Goal: Information Seeking & Learning: Learn about a topic

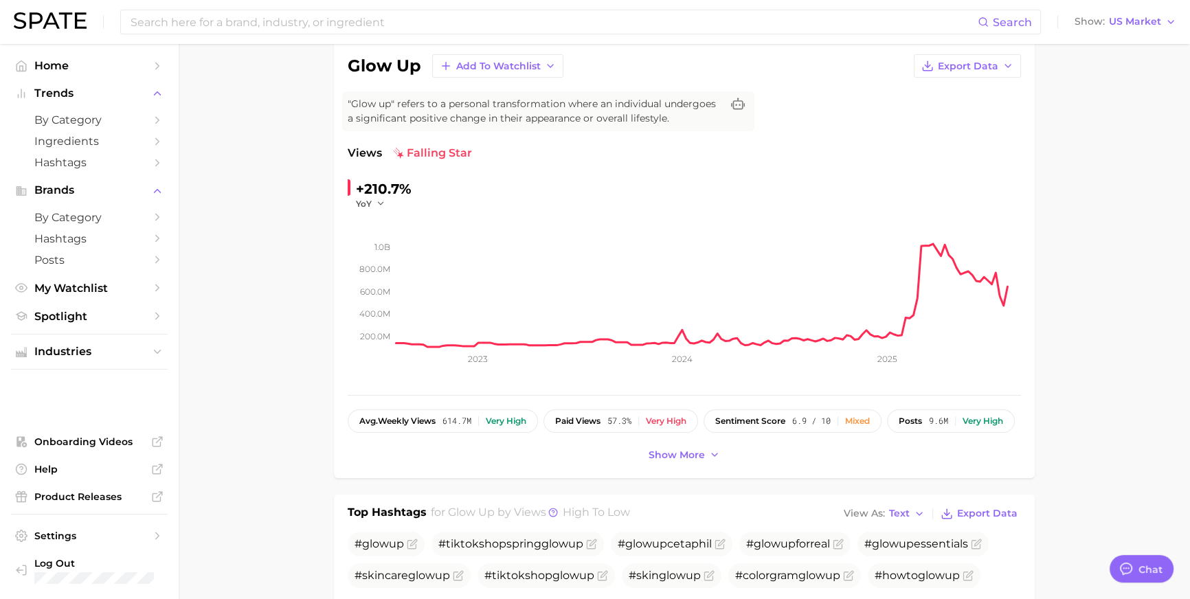
scroll to position [2036, 0]
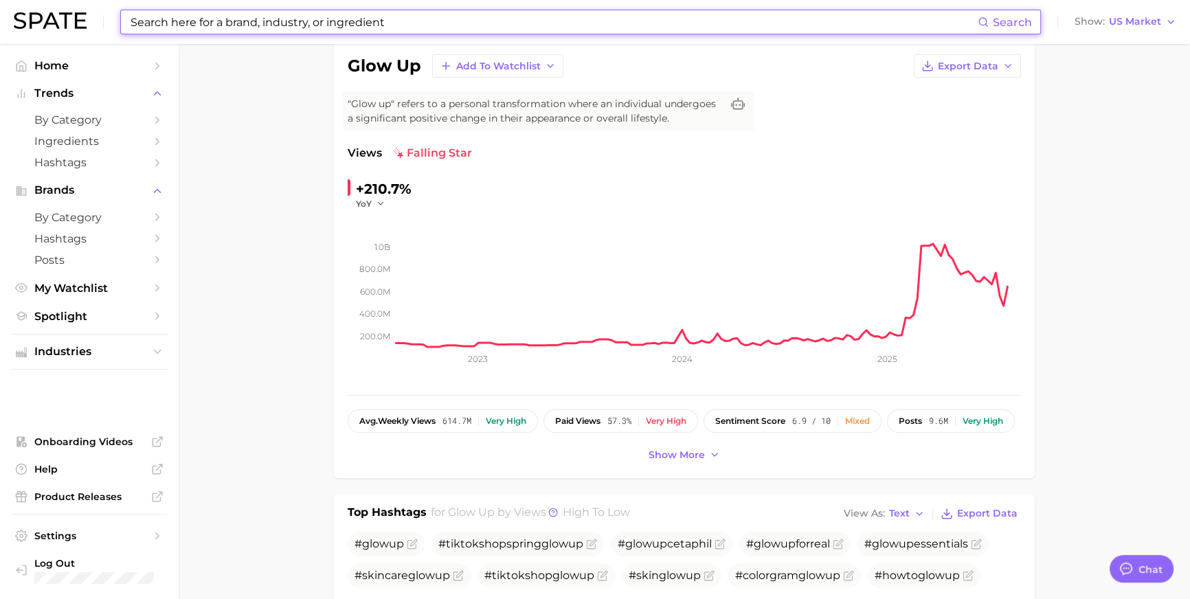
click at [418, 19] on input at bounding box center [553, 21] width 848 height 23
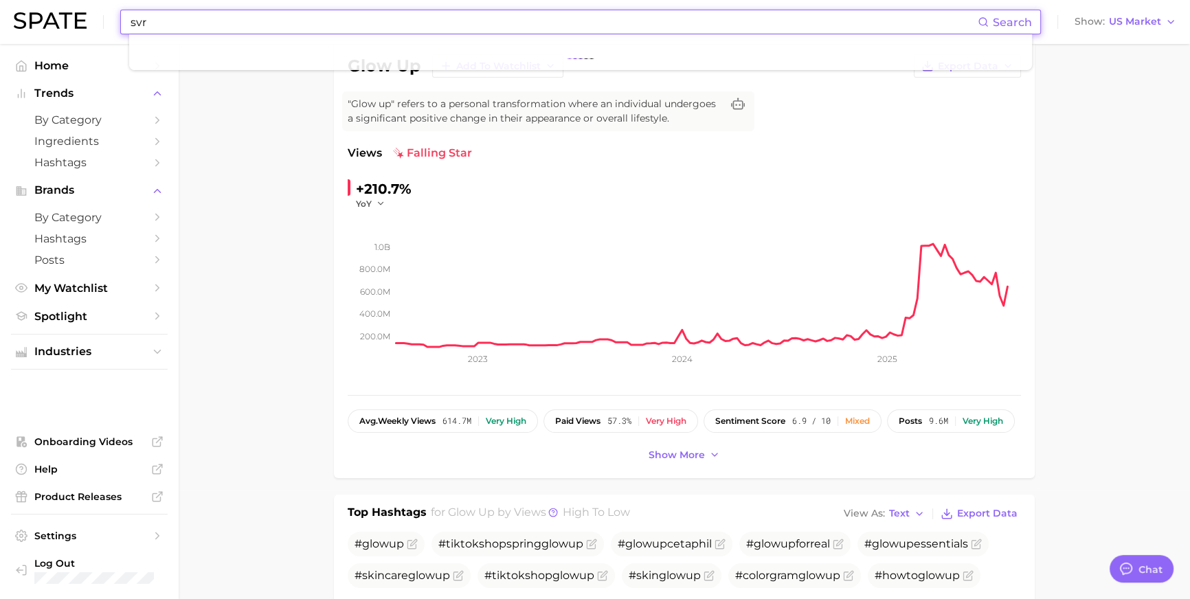
type input "svr"
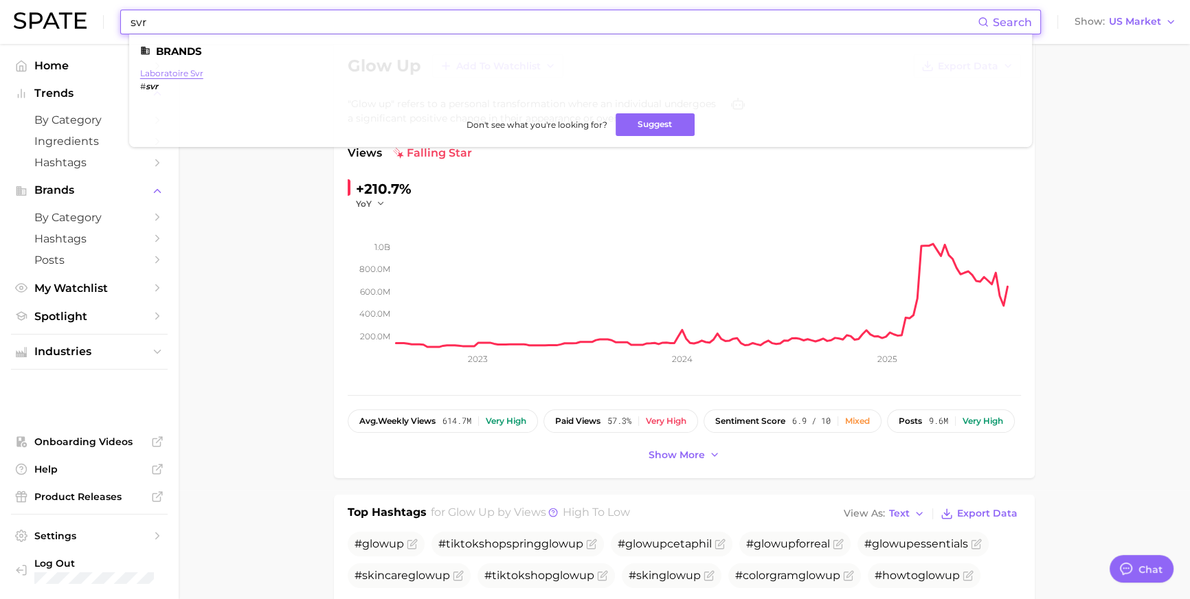
click at [200, 73] on link "laboratoire svr" at bounding box center [171, 73] width 63 height 10
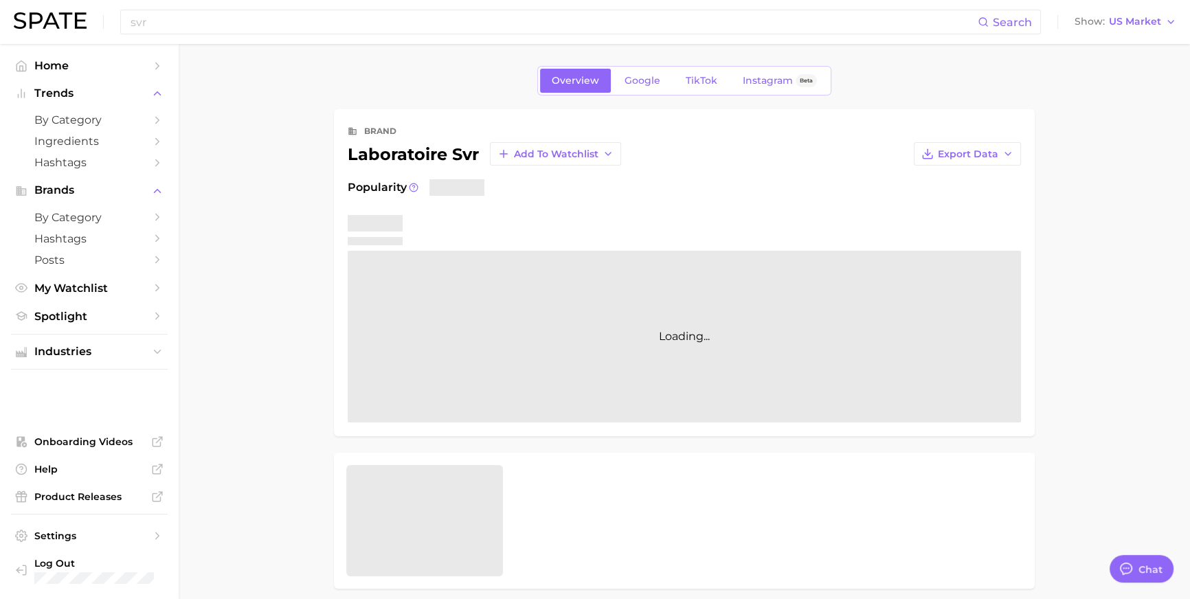
click at [411, 166] on div "laboratoire svr Add to Watchlist" at bounding box center [484, 153] width 273 height 23
copy div "laboratoire svr"
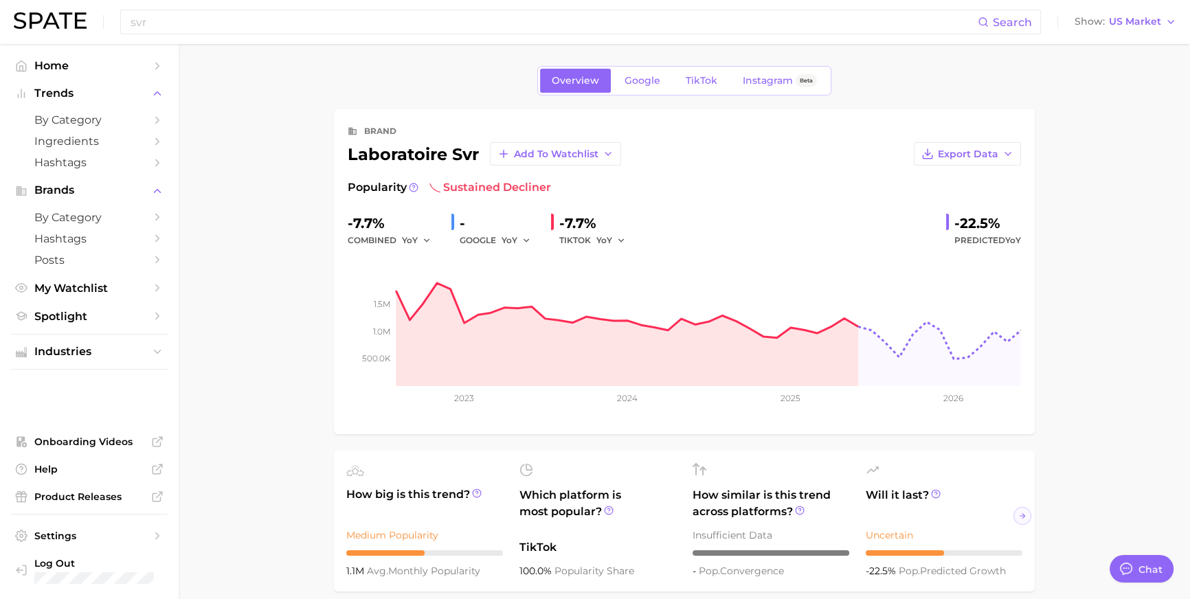
click at [1166, 37] on div "svr Search Show US Market" at bounding box center [595, 22] width 1162 height 44
click at [1164, 34] on div "svr Search Show US Market" at bounding box center [595, 22] width 1162 height 44
click at [1146, 32] on div "svr Search Show US Market" at bounding box center [595, 22] width 1162 height 44
click at [1146, 30] on button "Show US Market" at bounding box center [1125, 22] width 109 height 18
click at [1118, 156] on button "[GEOGRAPHIC_DATA]" at bounding box center [1119, 143] width 120 height 25
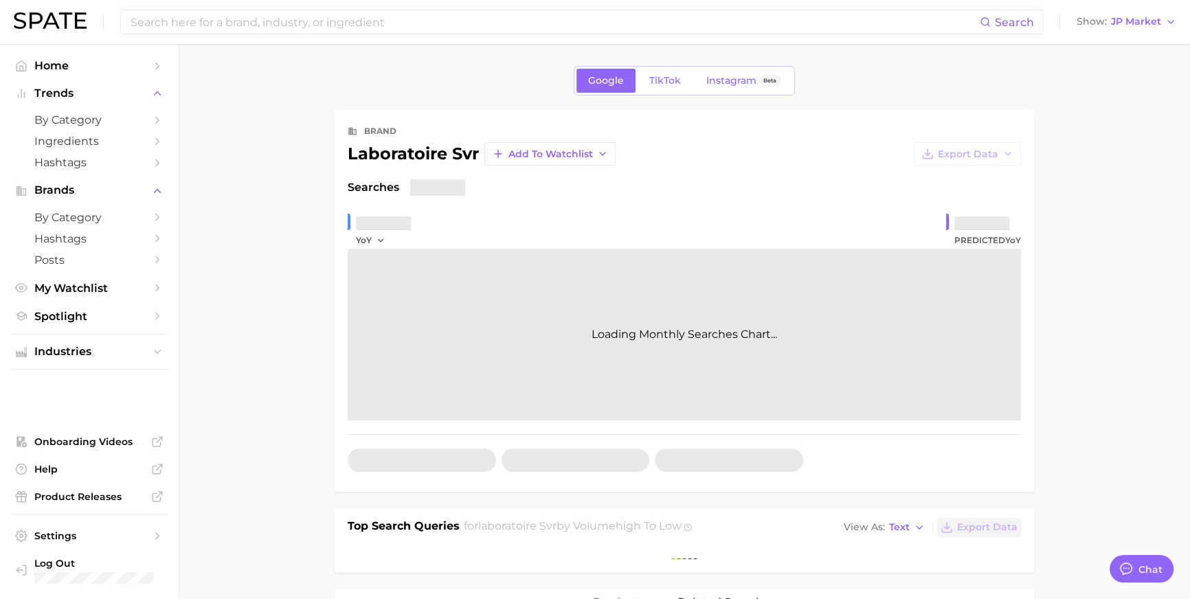
click at [1123, 34] on div "Search Show JP Market" at bounding box center [595, 22] width 1162 height 44
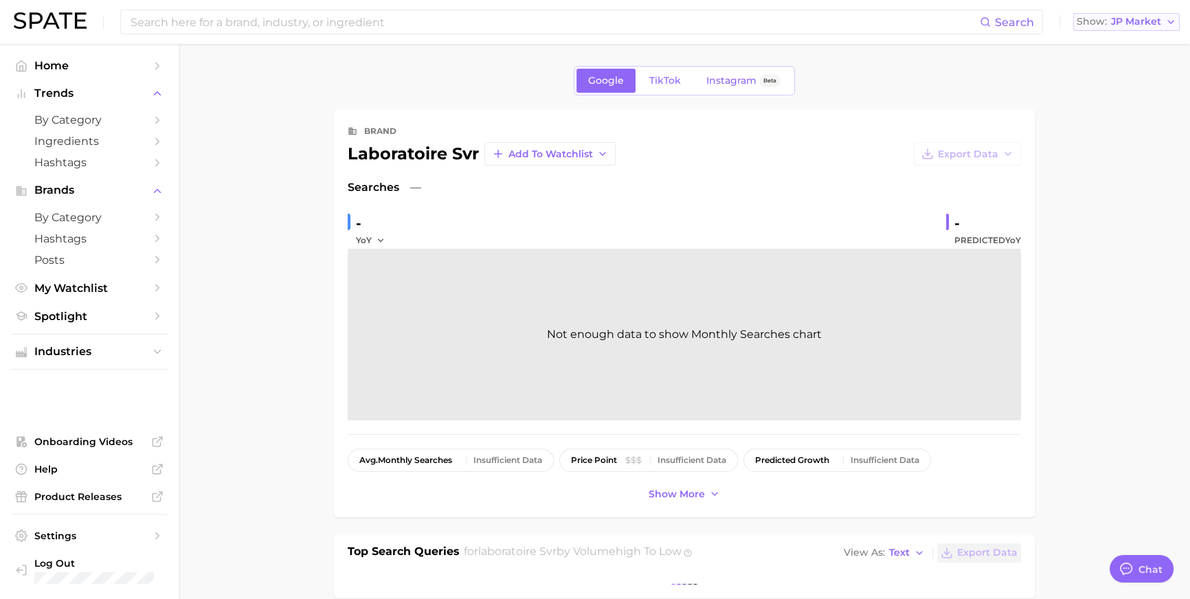
click at [1124, 27] on button "Show JP Market" at bounding box center [1126, 22] width 106 height 18
click at [1115, 131] on button "[GEOGRAPHIC_DATA]" at bounding box center [1119, 118] width 120 height 25
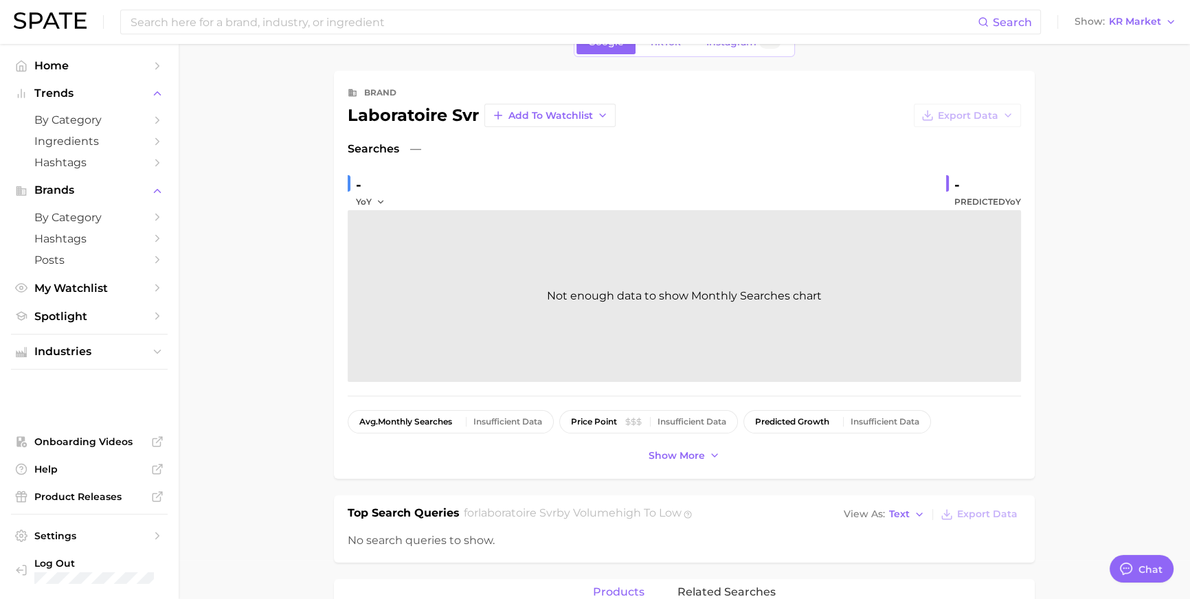
scroll to position [38, 0]
click at [401, 122] on div "laboratoire svr" at bounding box center [413, 116] width 131 height 16
copy div "laboratoire svr Add to Watchlist Export Data"
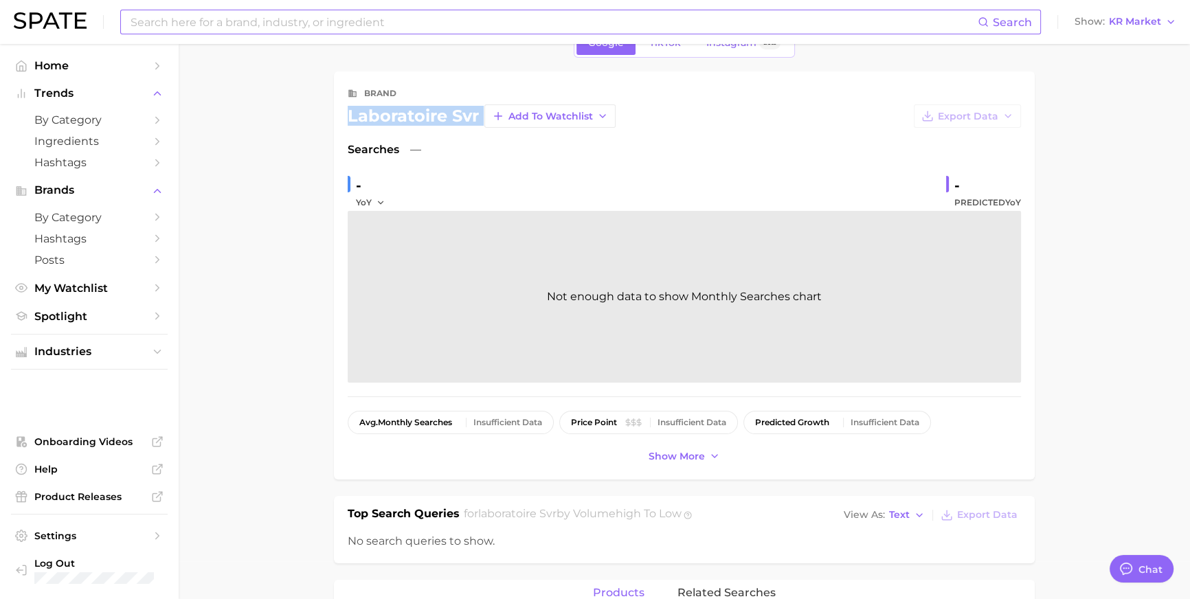
click at [459, 19] on input at bounding box center [553, 21] width 848 height 23
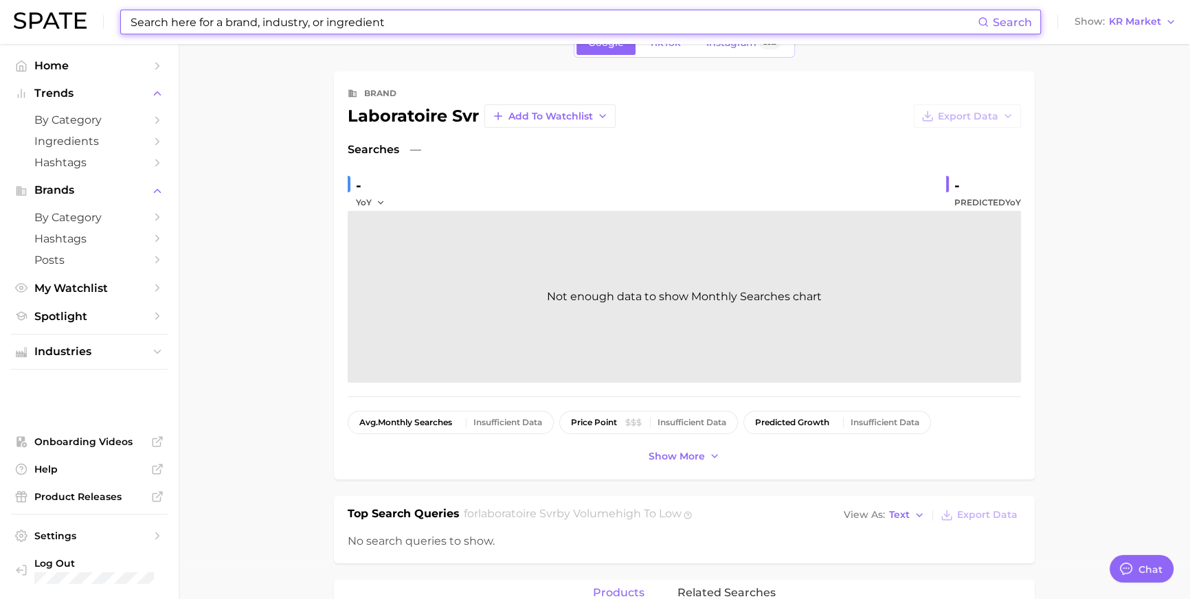
click at [459, 19] on input at bounding box center [553, 21] width 848 height 23
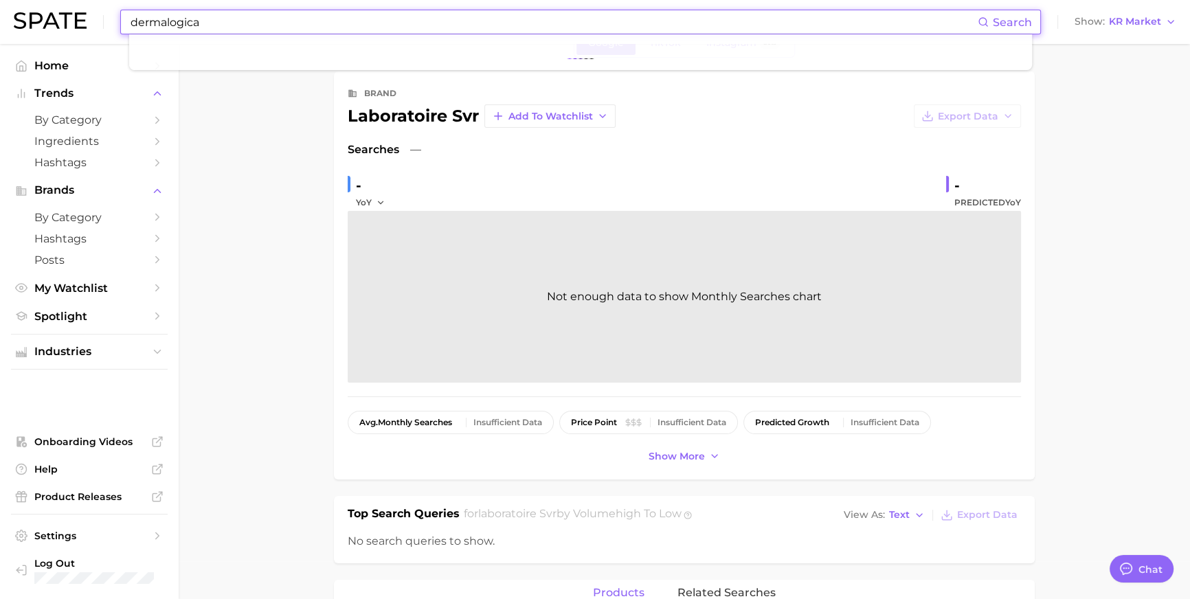
type input "dermalogica"
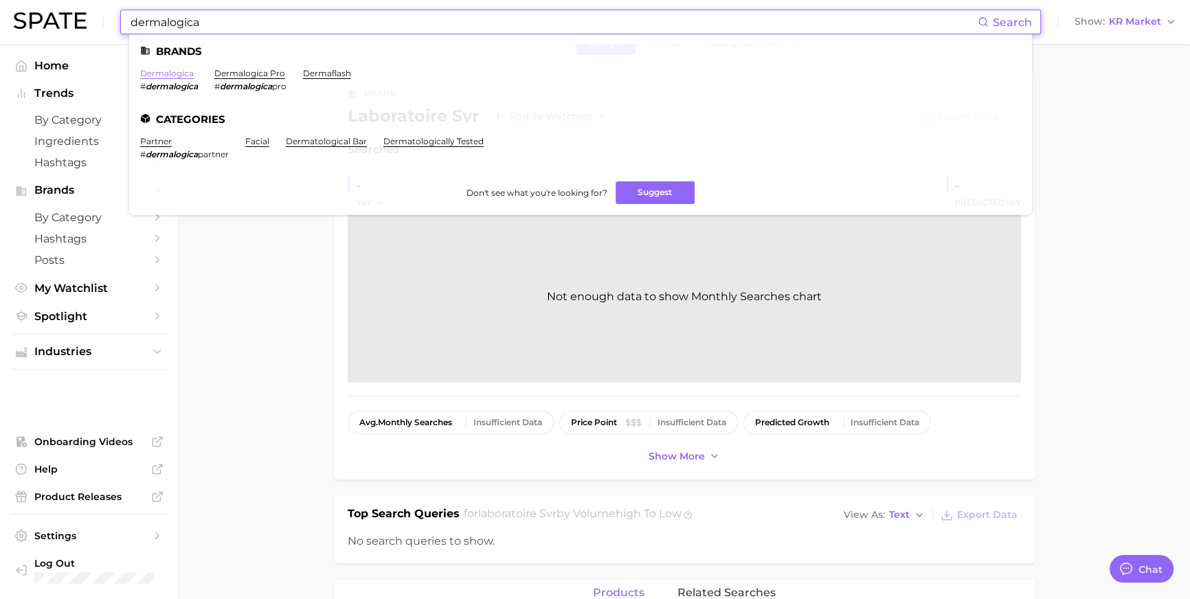
click at [194, 73] on link "dermalogica" at bounding box center [167, 73] width 54 height 10
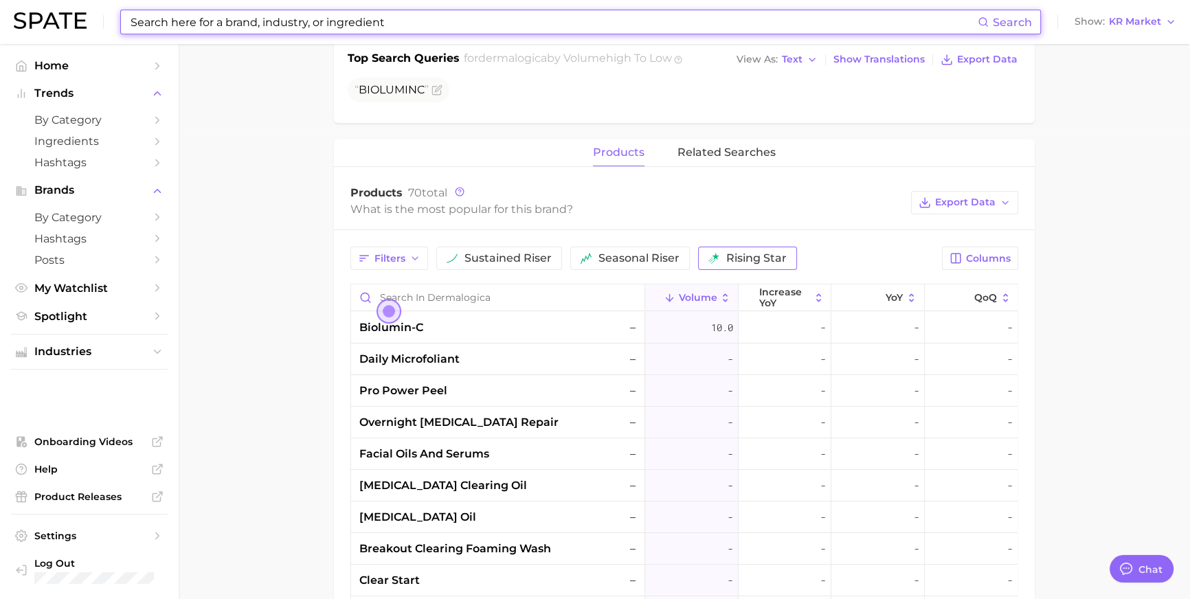
scroll to position [376, 0]
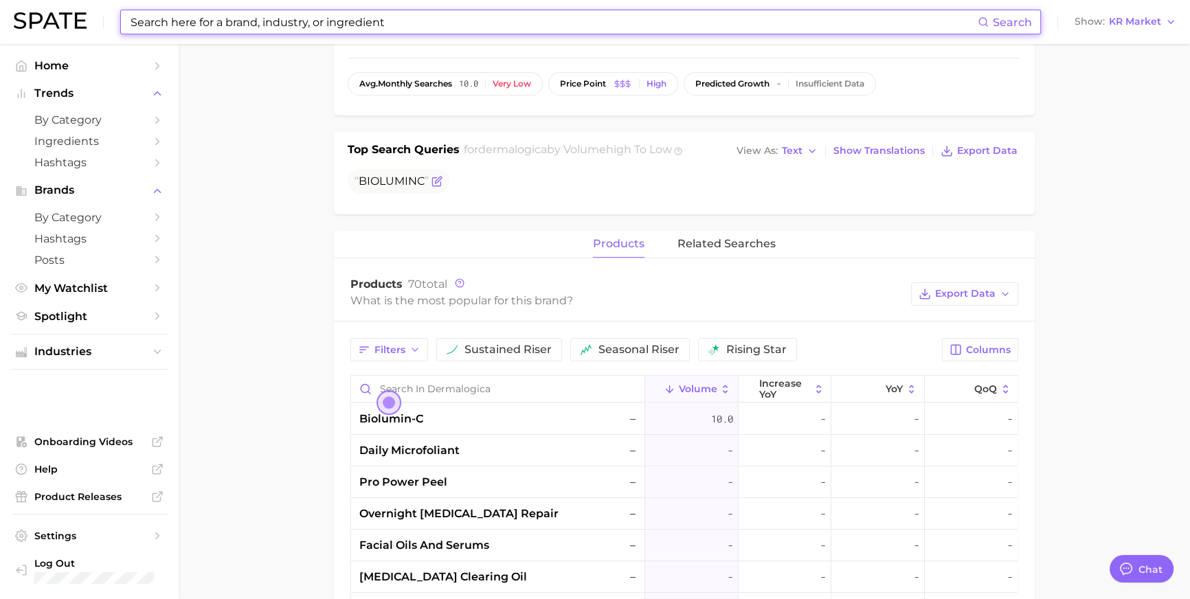
click at [394, 188] on span "BIOLUMINC" at bounding box center [391, 180] width 74 height 13
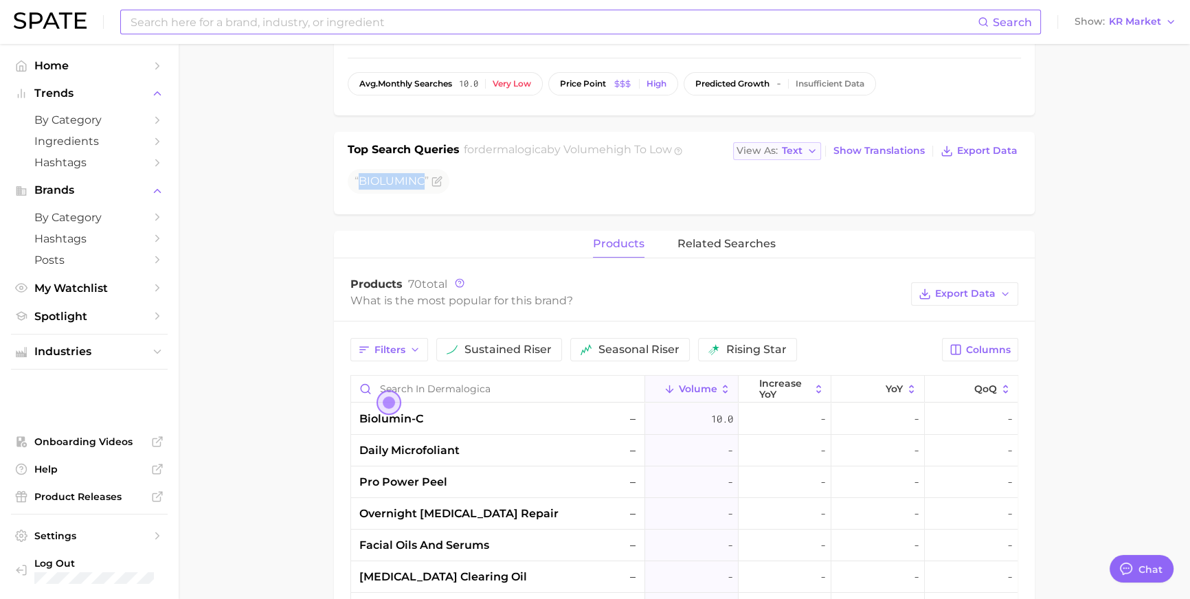
click at [812, 157] on icon "button" at bounding box center [811, 151] width 11 height 11
click at [786, 211] on button "Table" at bounding box center [808, 198] width 151 height 25
click at [406, 188] on span "BIOLUMINC" at bounding box center [385, 180] width 74 height 13
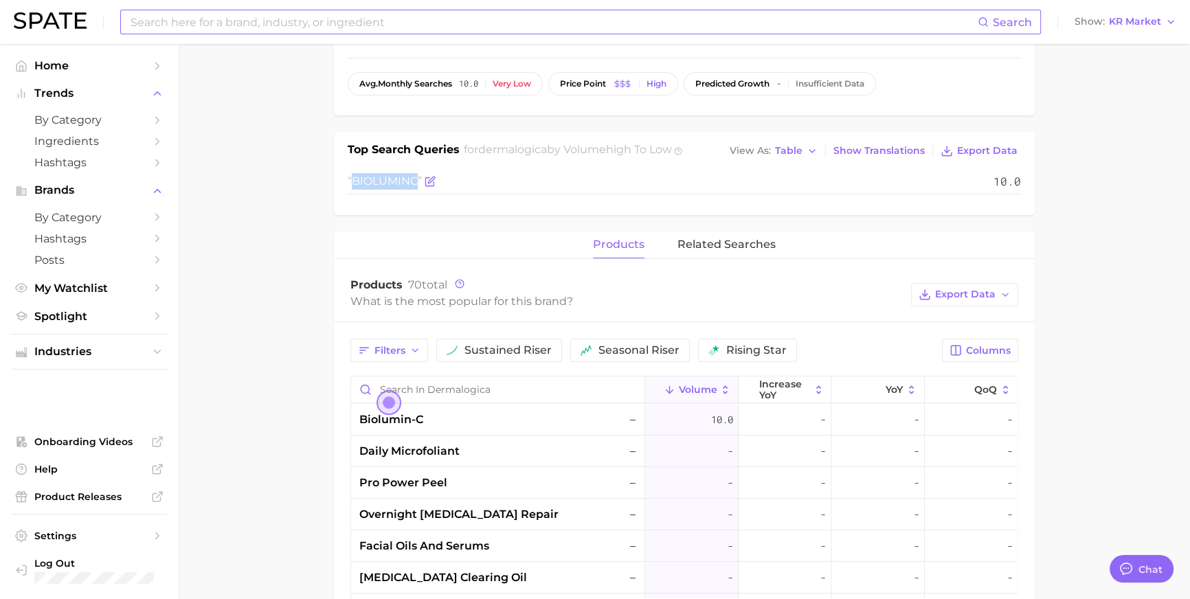
copy span "BIOLUMINC"
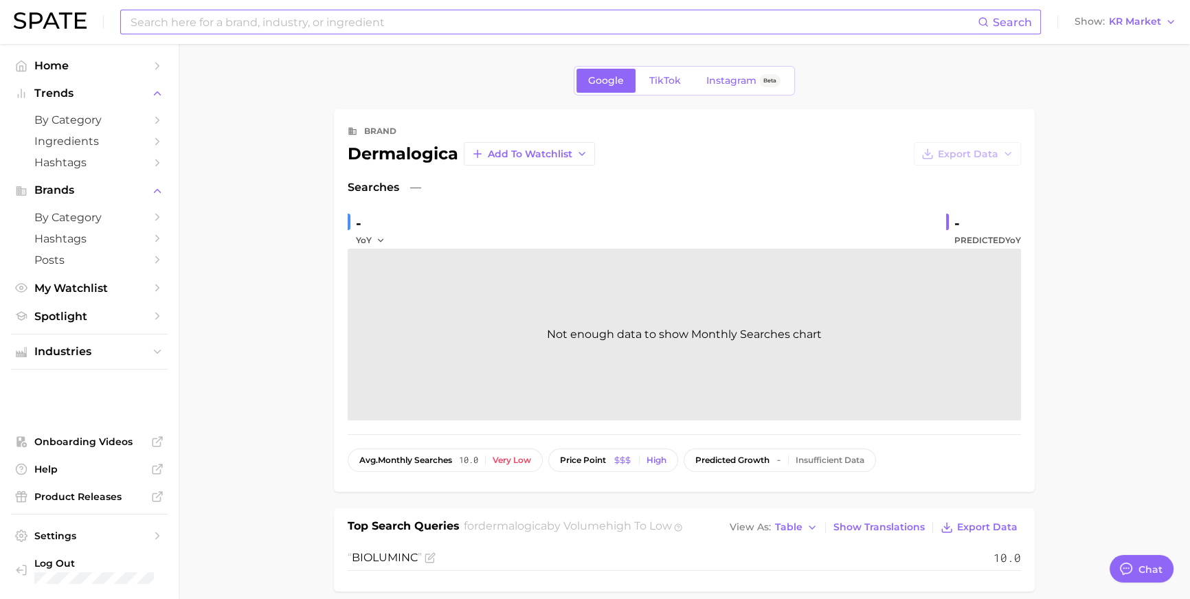
click at [387, 160] on div "dermalogica" at bounding box center [403, 154] width 111 height 16
copy div "dermalogica Add to Watchlist Export Data"
click at [324, 19] on input at bounding box center [553, 21] width 848 height 23
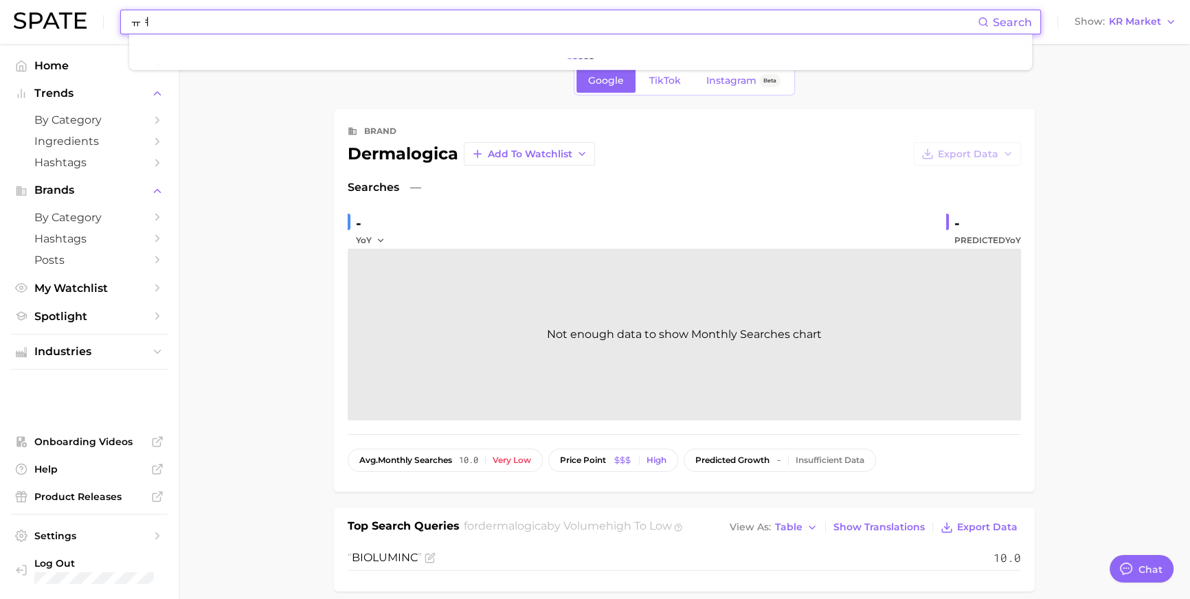
type input "ㅠ"
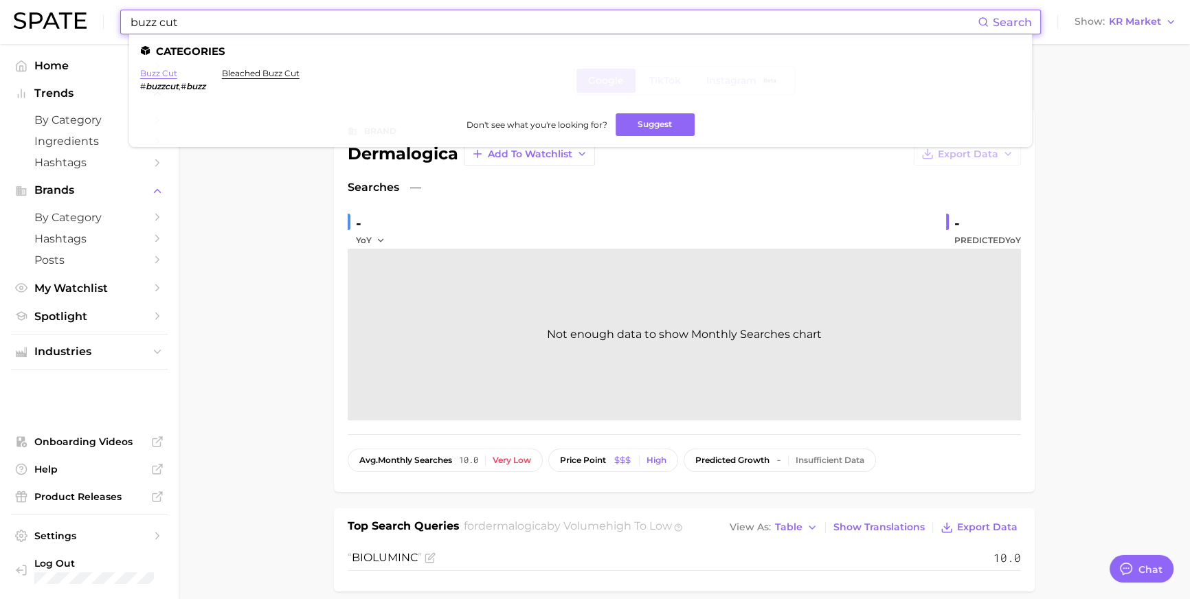
type input "buzz cut"
click at [177, 76] on link "buzz cut" at bounding box center [158, 73] width 37 height 10
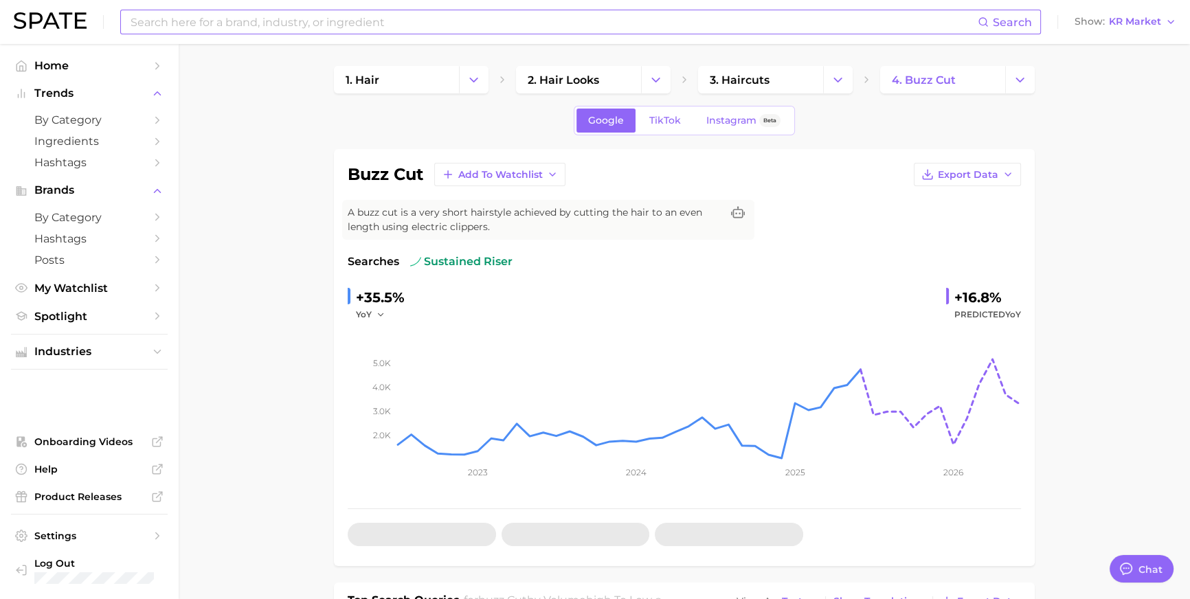
click at [506, 21] on input at bounding box center [553, 21] width 848 height 23
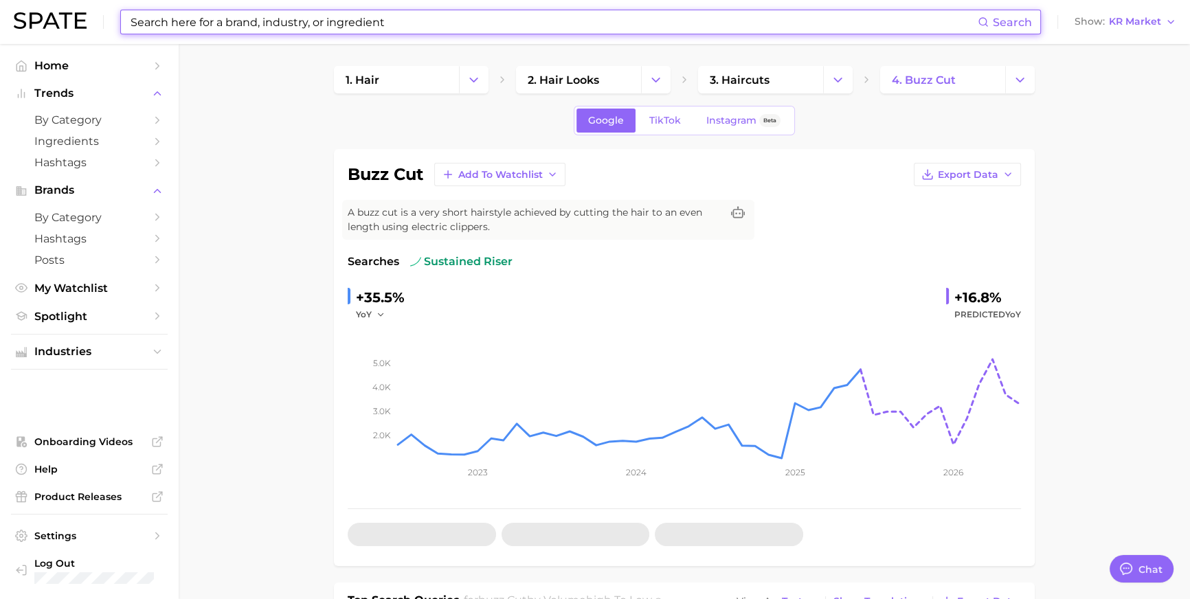
type input "ㄴ"
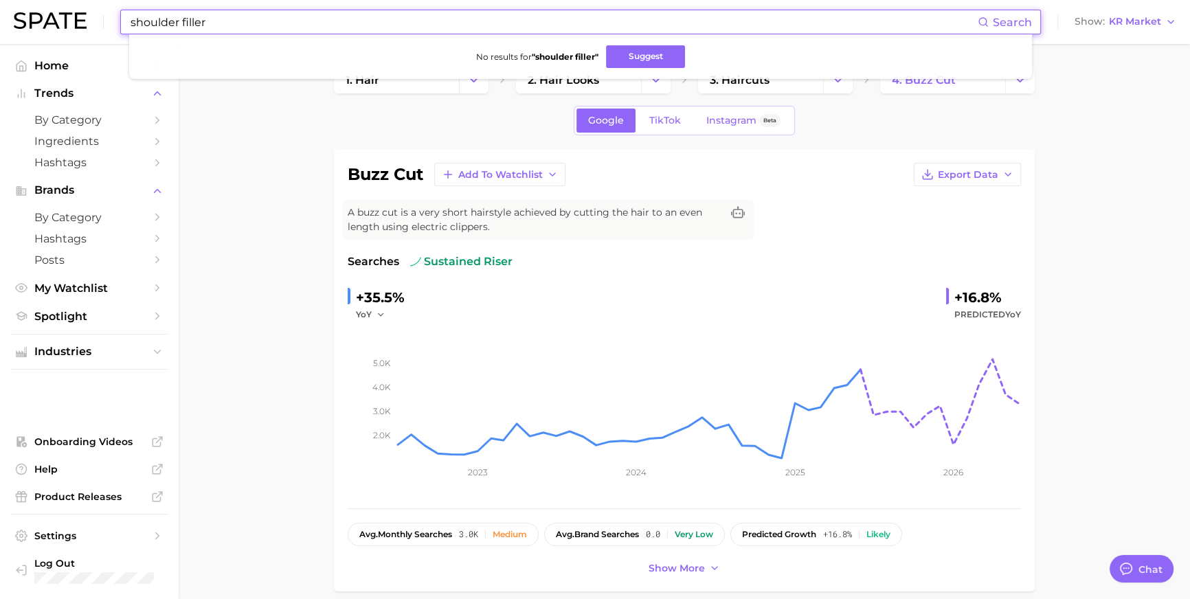
click at [241, 27] on input "shoulder filler" at bounding box center [553, 21] width 848 height 23
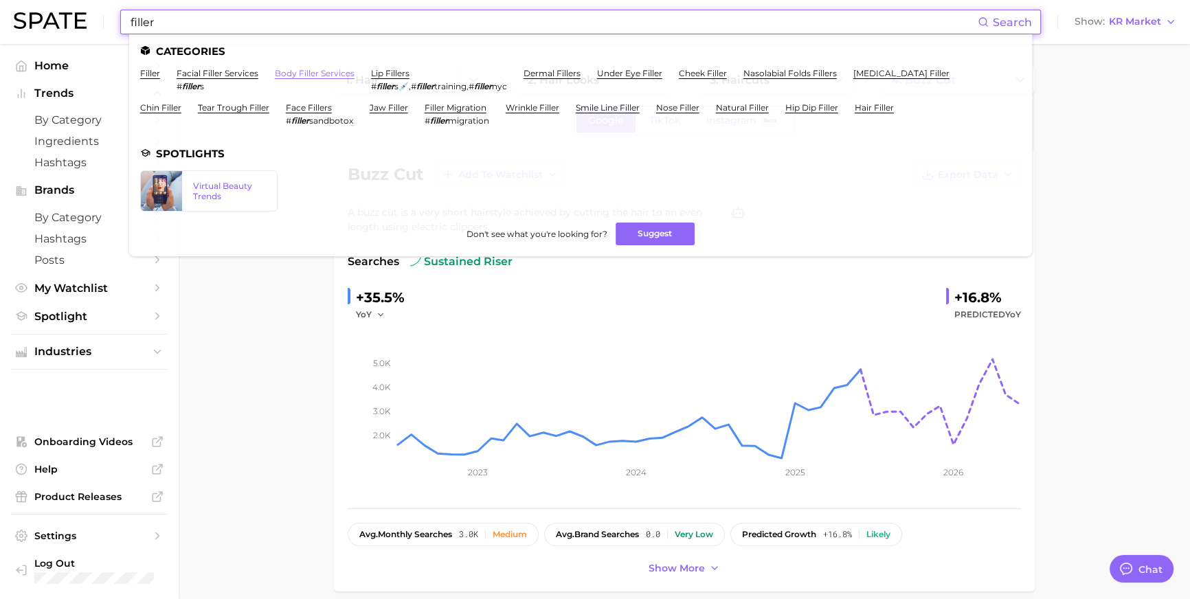
type input "filler"
click at [345, 71] on link "body filler services" at bounding box center [315, 73] width 80 height 10
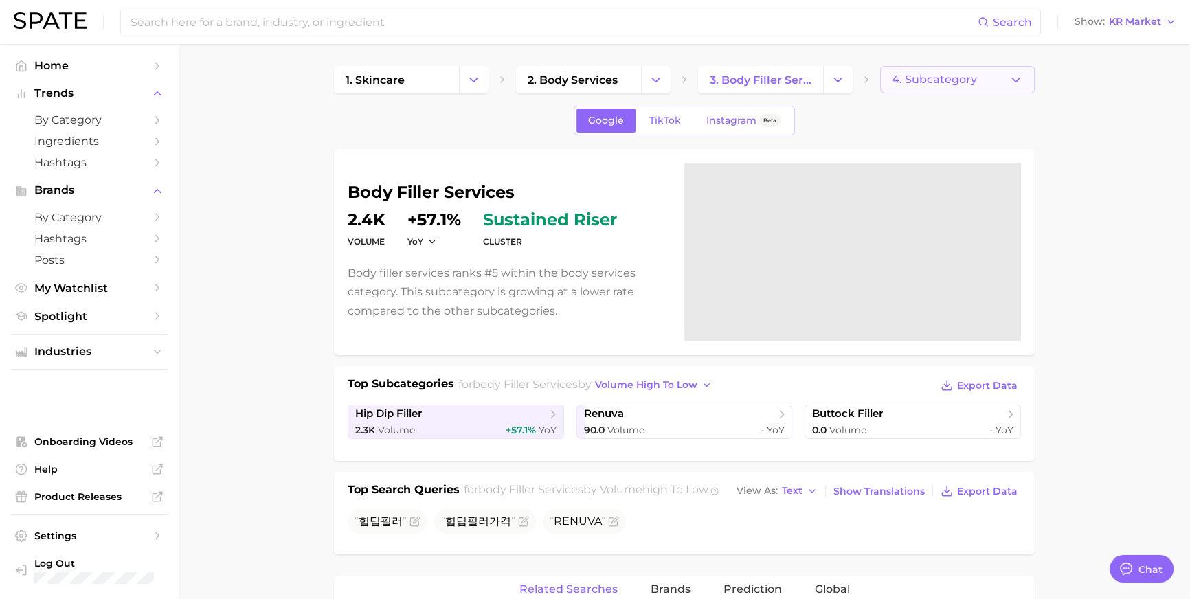
click at [963, 79] on span "4. Subcategory" at bounding box center [934, 79] width 85 height 12
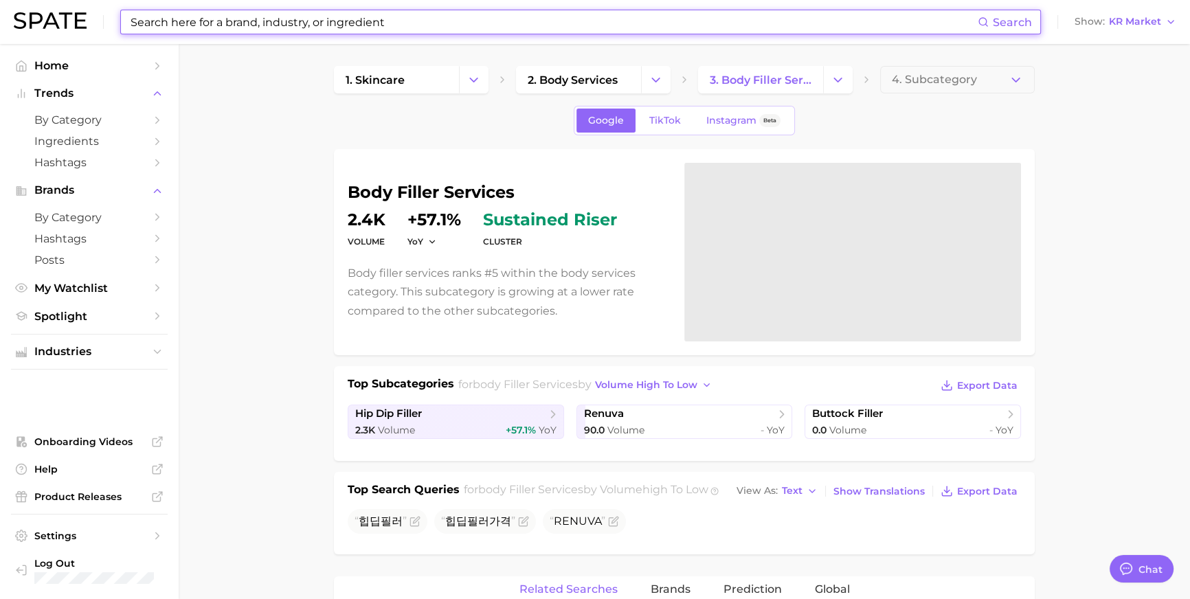
click at [405, 23] on input at bounding box center [553, 21] width 848 height 23
type input "ㅔ"
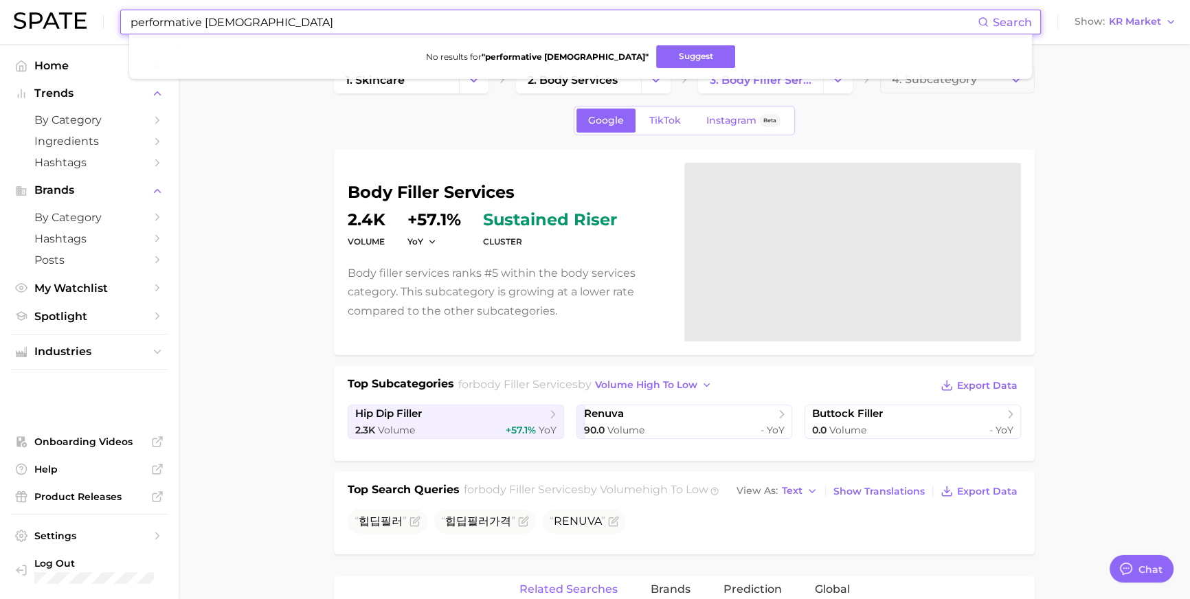
click at [178, 24] on input "performative [DEMOGRAPHIC_DATA]" at bounding box center [553, 21] width 848 height 23
click at [361, 33] on input "performative [DEMOGRAPHIC_DATA]" at bounding box center [553, 21] width 848 height 23
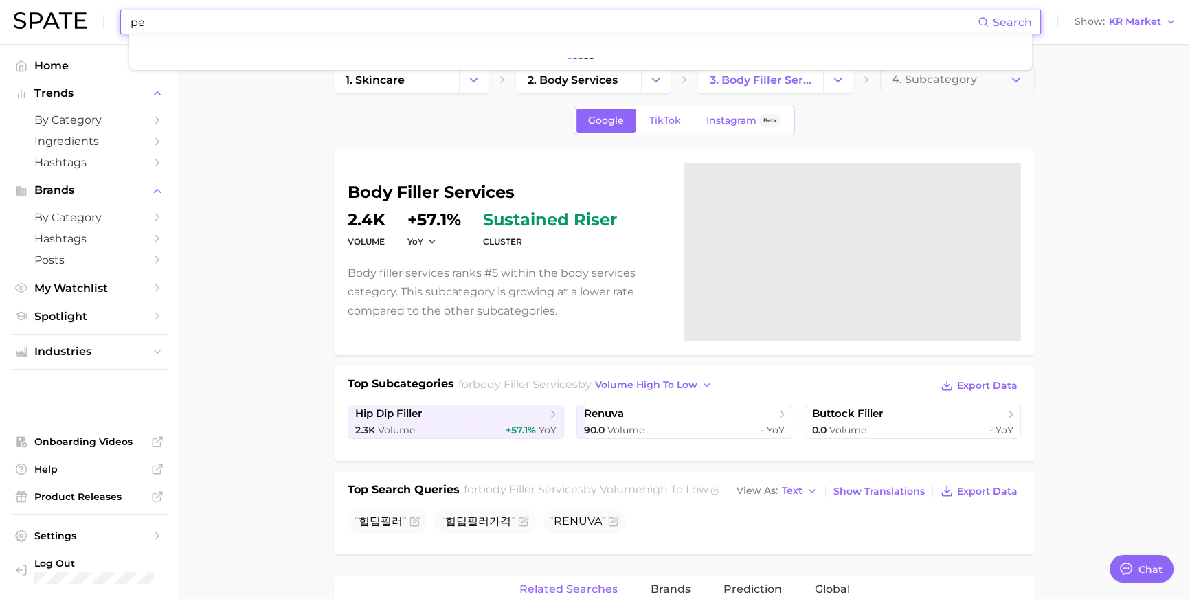
type input "p"
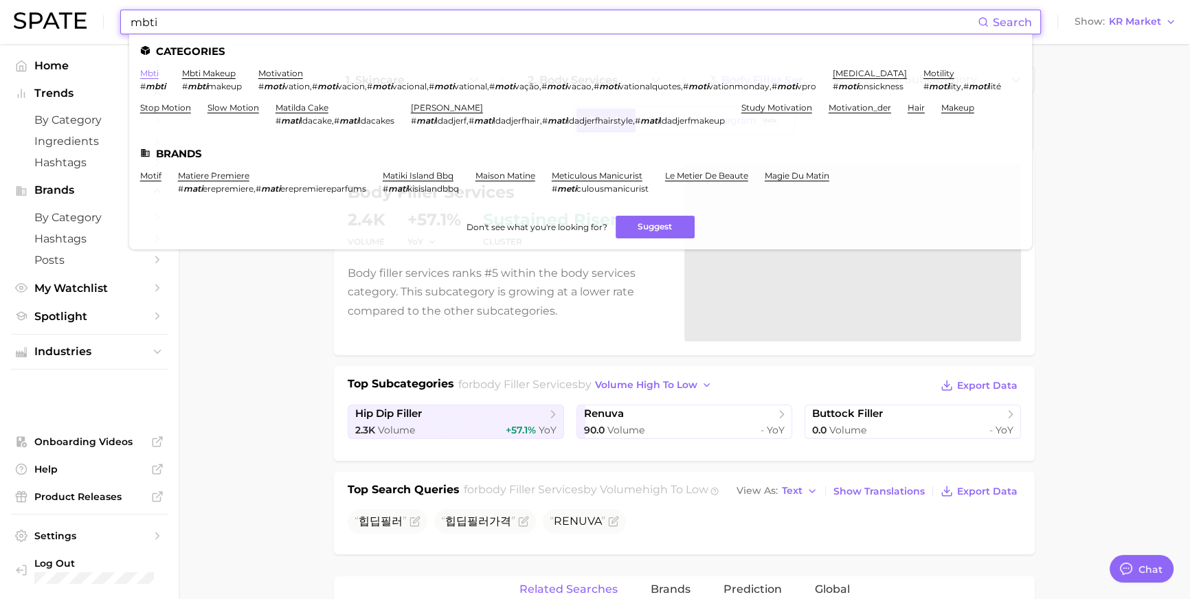
type input "mbti"
click at [159, 75] on link "mbti" at bounding box center [149, 73] width 19 height 10
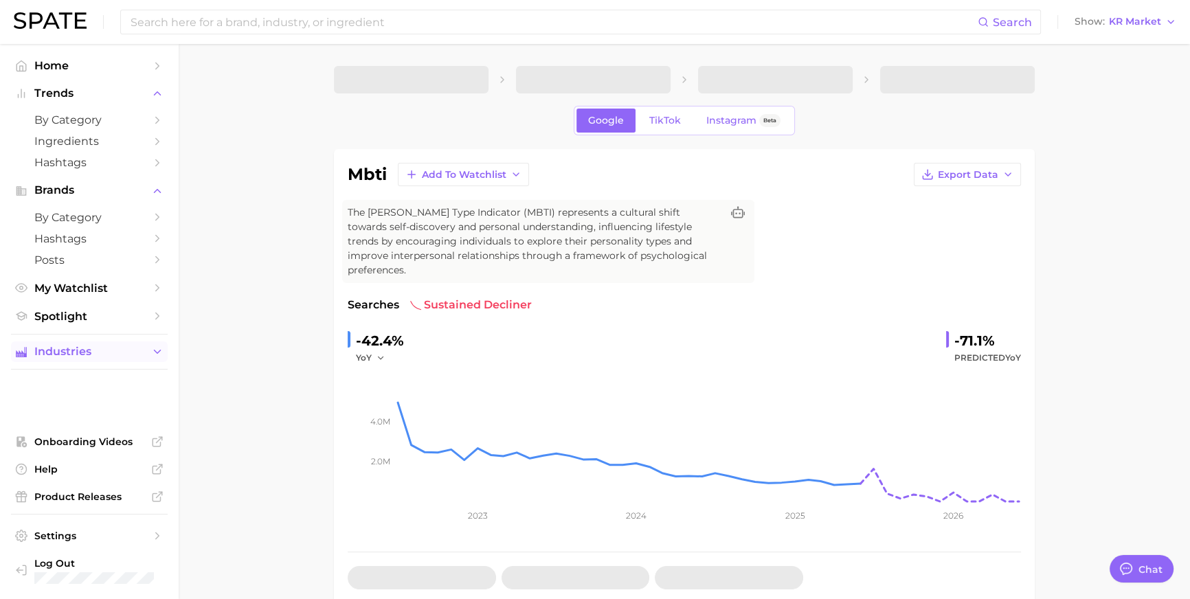
click at [131, 358] on span "Industries" at bounding box center [89, 351] width 110 height 12
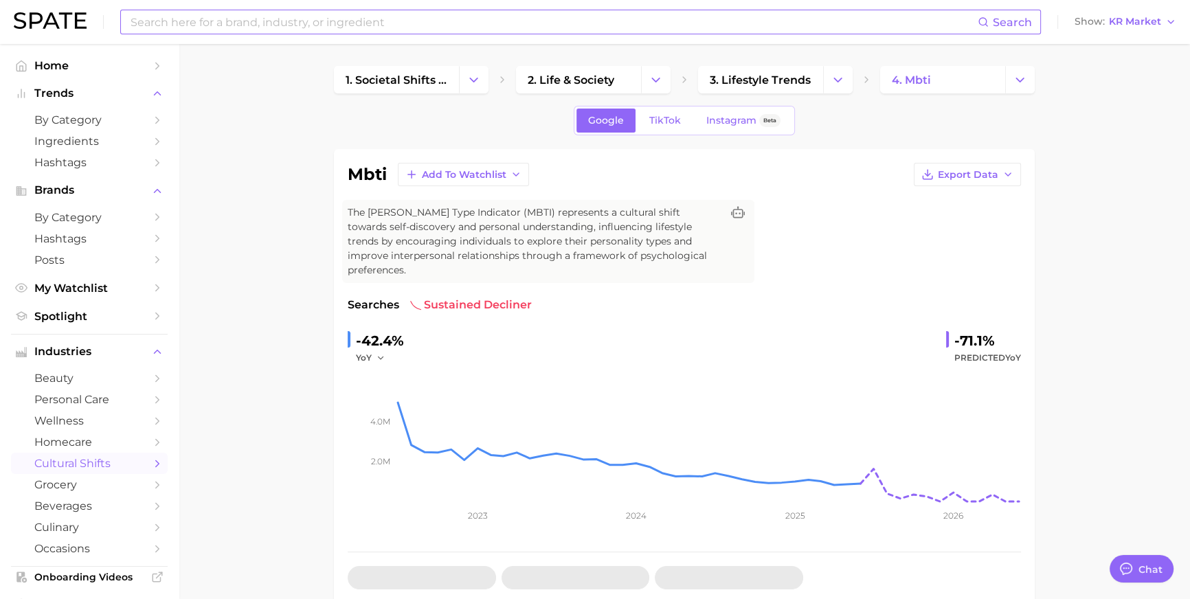
click at [358, 14] on input at bounding box center [553, 21] width 848 height 23
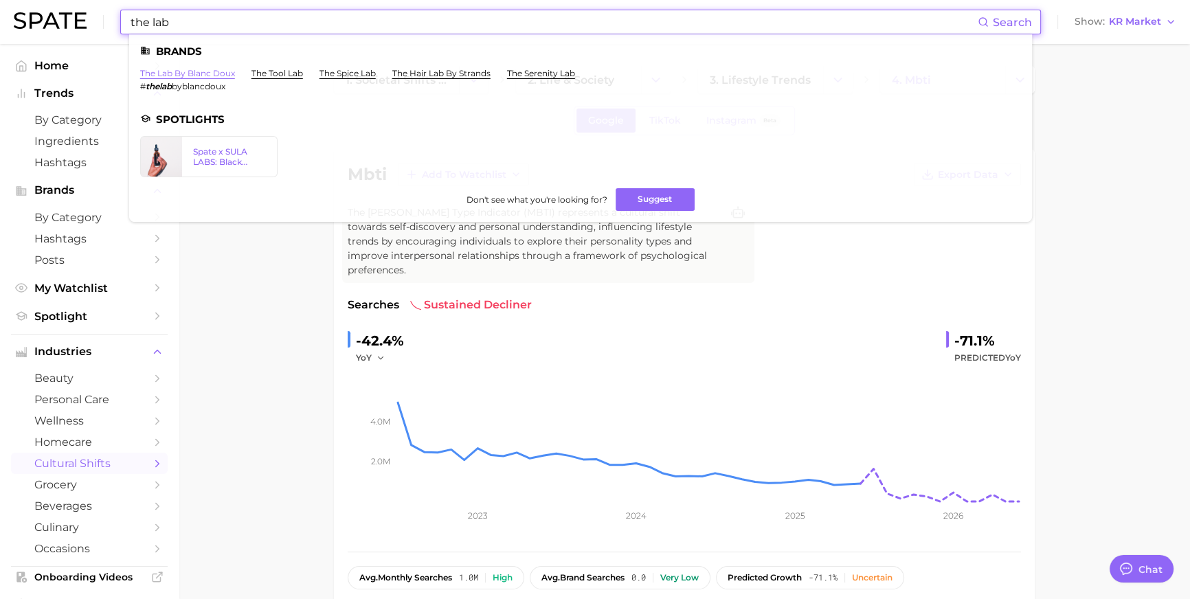
type input "the lab"
click at [235, 77] on link "the lab by blanc doux" at bounding box center [187, 73] width 95 height 10
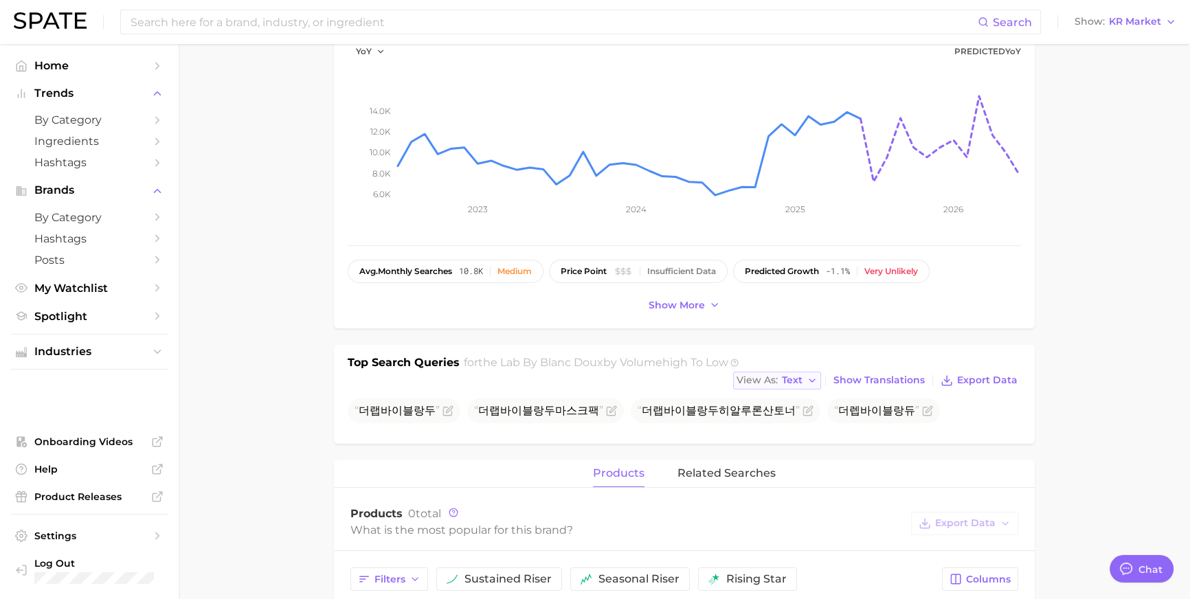
scroll to position [190, 0]
click at [799, 383] on span "Text" at bounding box center [792, 379] width 21 height 8
click at [786, 439] on button "Table" at bounding box center [808, 426] width 151 height 25
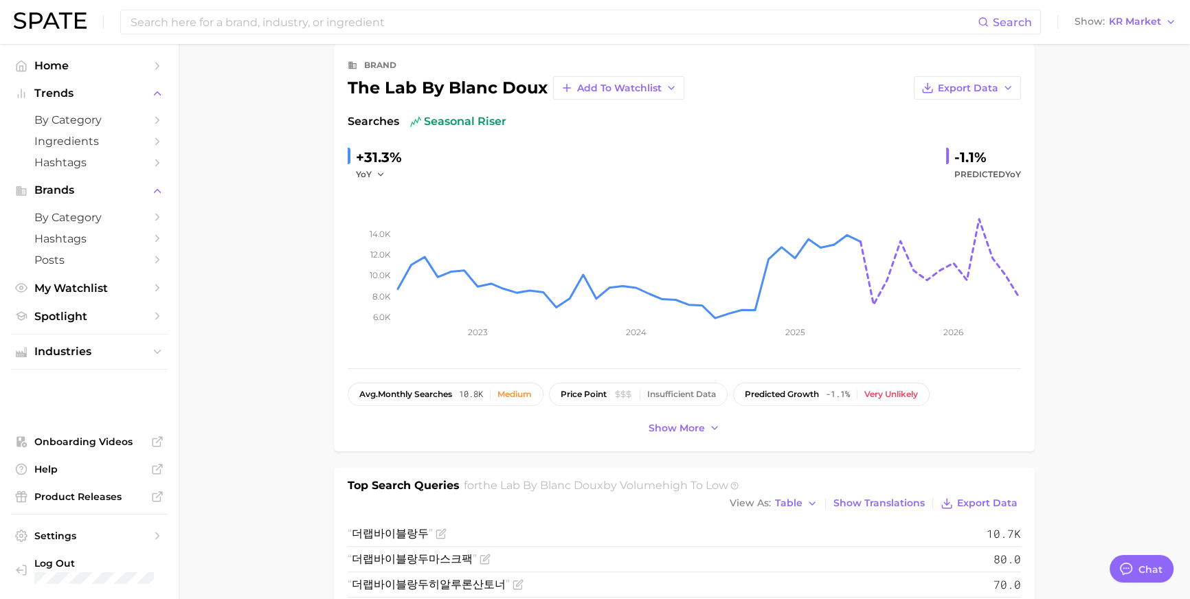
scroll to position [499, 0]
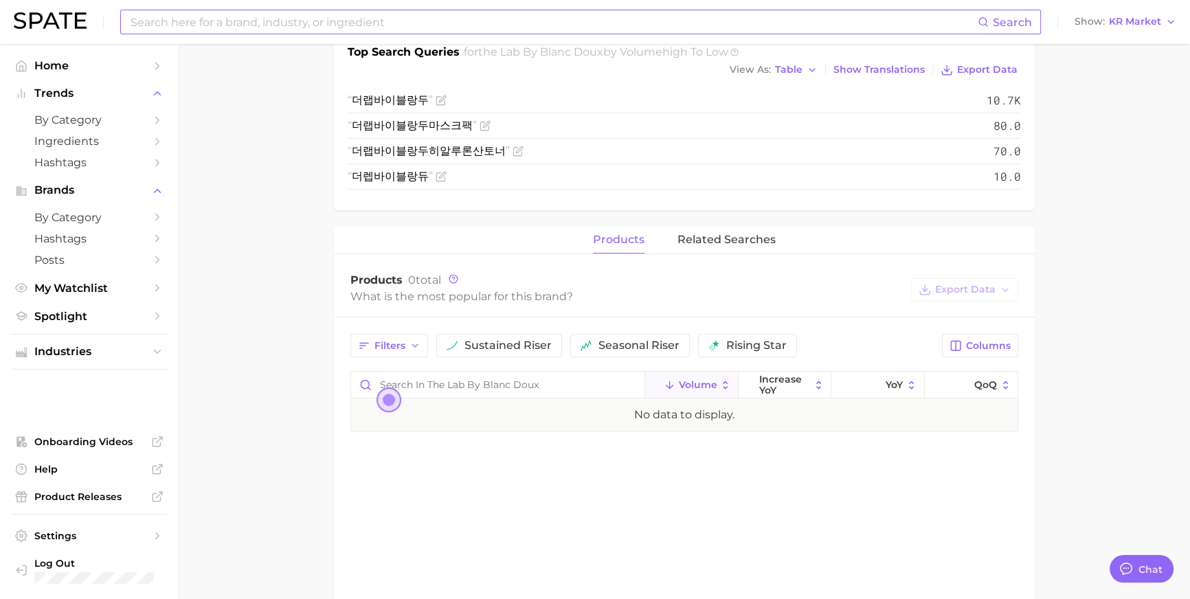
click at [522, 20] on input at bounding box center [553, 21] width 848 height 23
type input "boncept"
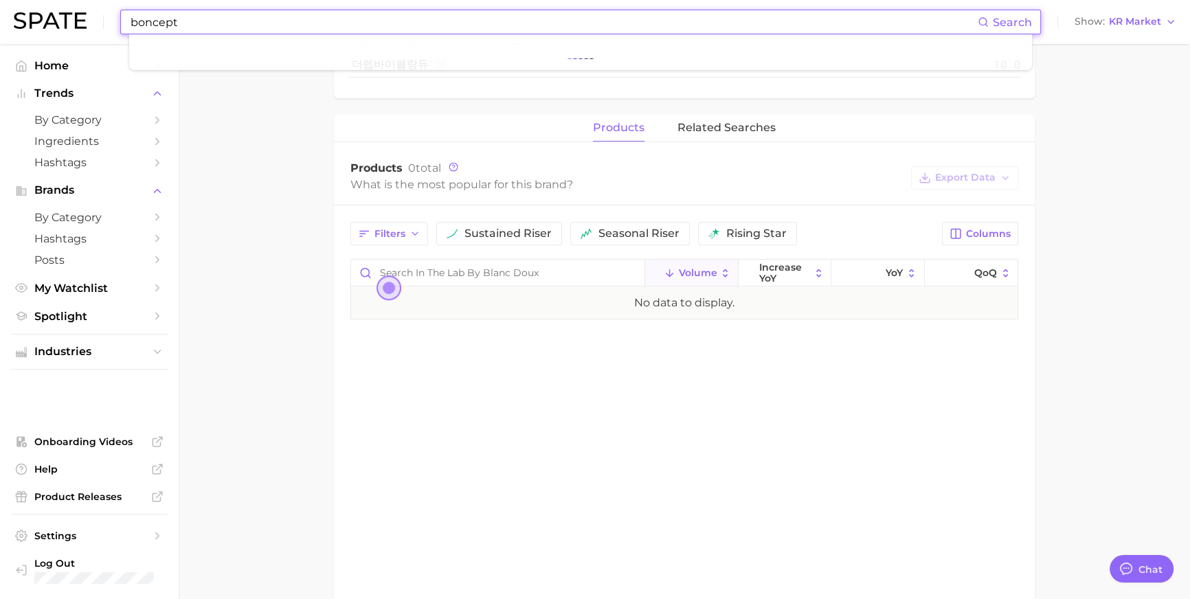
scroll to position [613, 0]
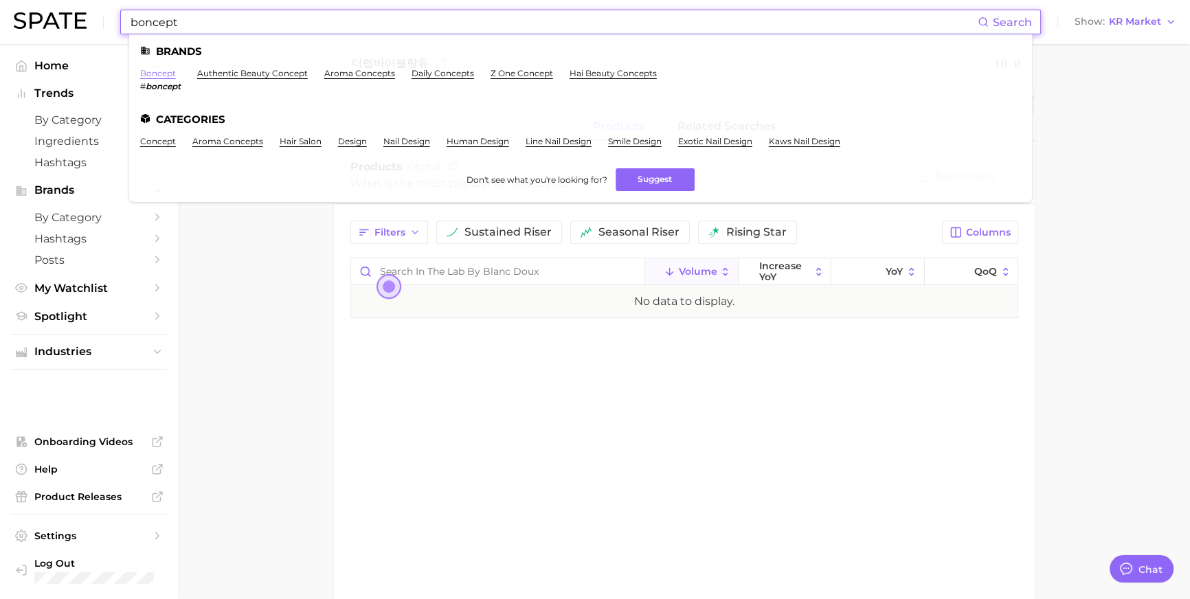
click at [176, 76] on link "boncept" at bounding box center [158, 73] width 36 height 10
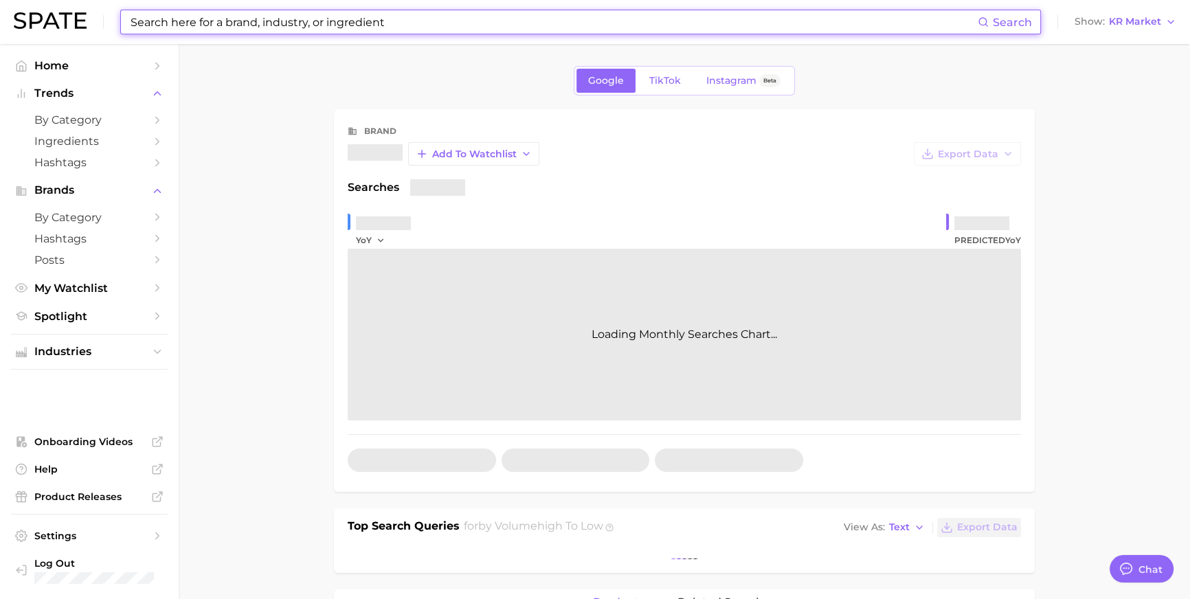
scroll to position [263, 0]
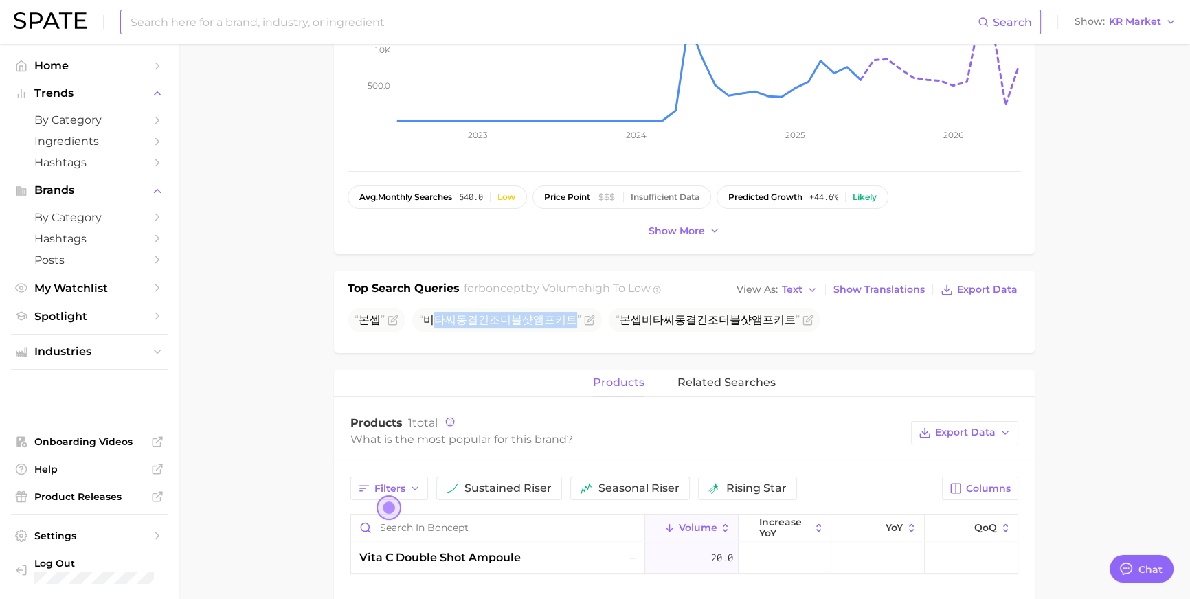
drag, startPoint x: 427, startPoint y: 354, endPoint x: 526, endPoint y: 365, distance: 100.2
click at [526, 339] on div "본셉 비타씨동결건조더블샷앰프키트 본셉비타씨동결건조더블샷앰프키트" at bounding box center [684, 324] width 673 height 32
click at [804, 299] on button "View As Text" at bounding box center [777, 290] width 88 height 18
click at [802, 350] on button "Table" at bounding box center [808, 337] width 151 height 25
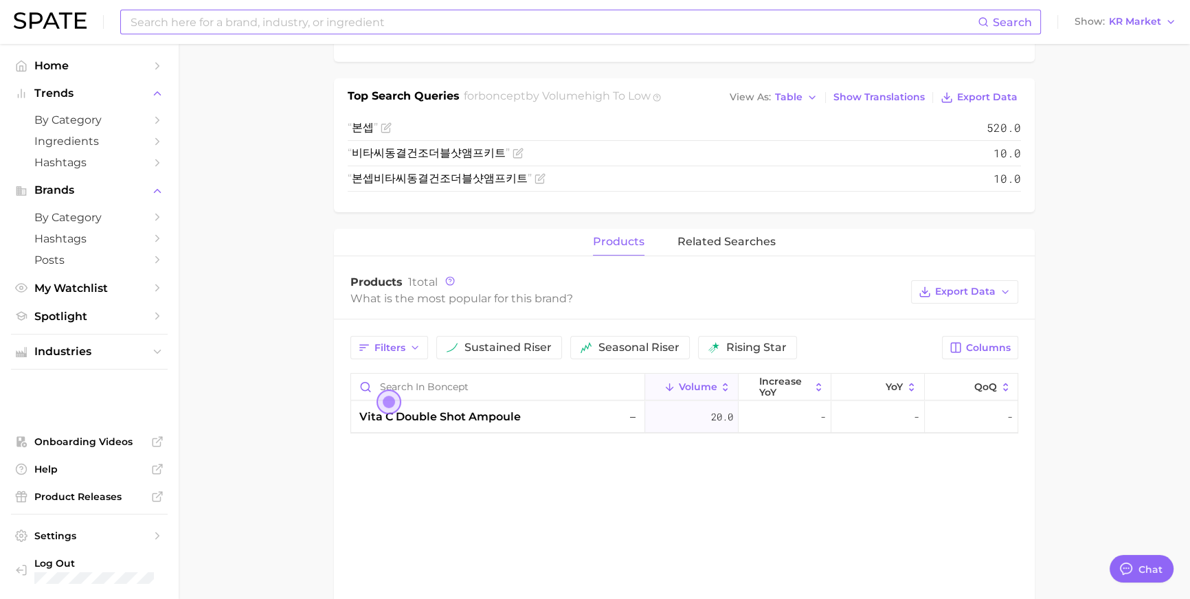
scroll to position [470, 0]
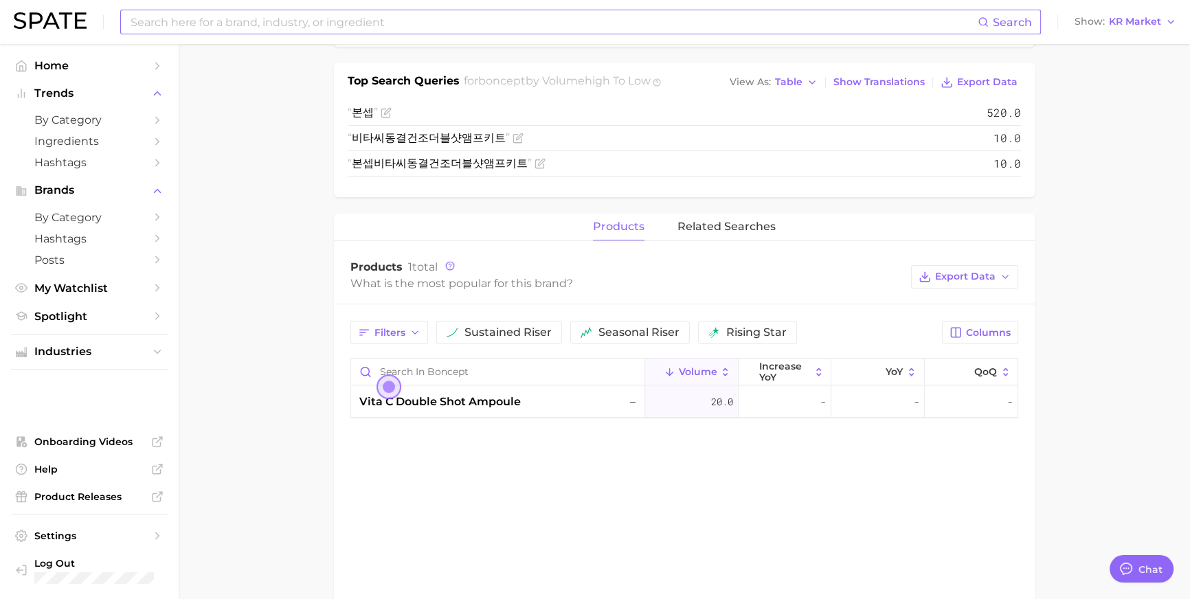
click at [358, 34] on div "Search" at bounding box center [580, 22] width 920 height 25
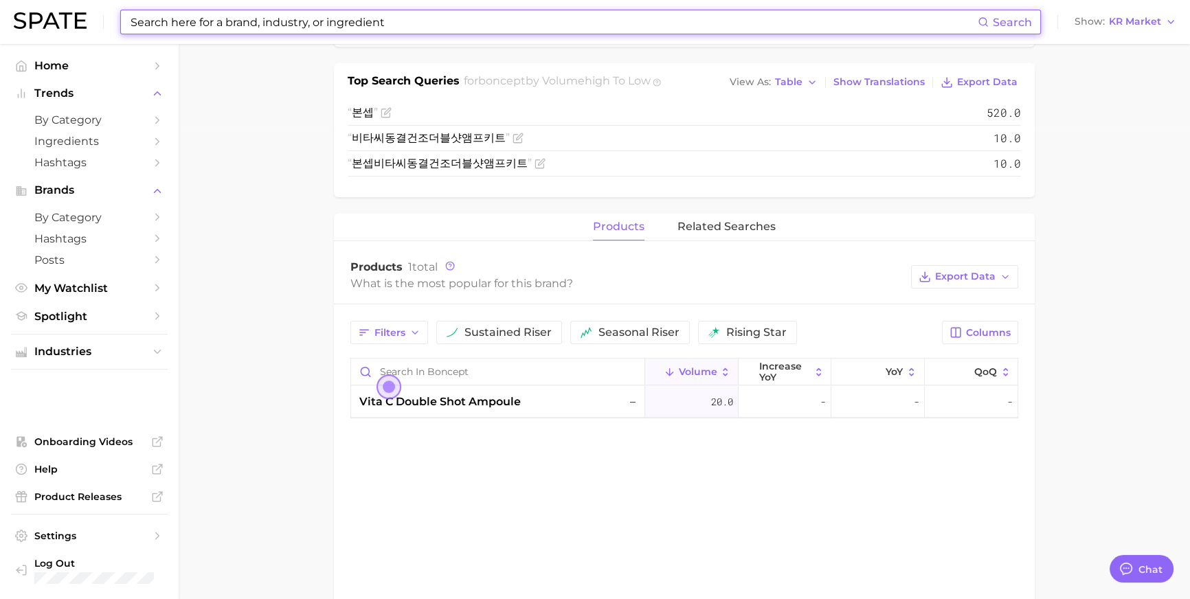
click at [357, 29] on input at bounding box center [553, 21] width 848 height 23
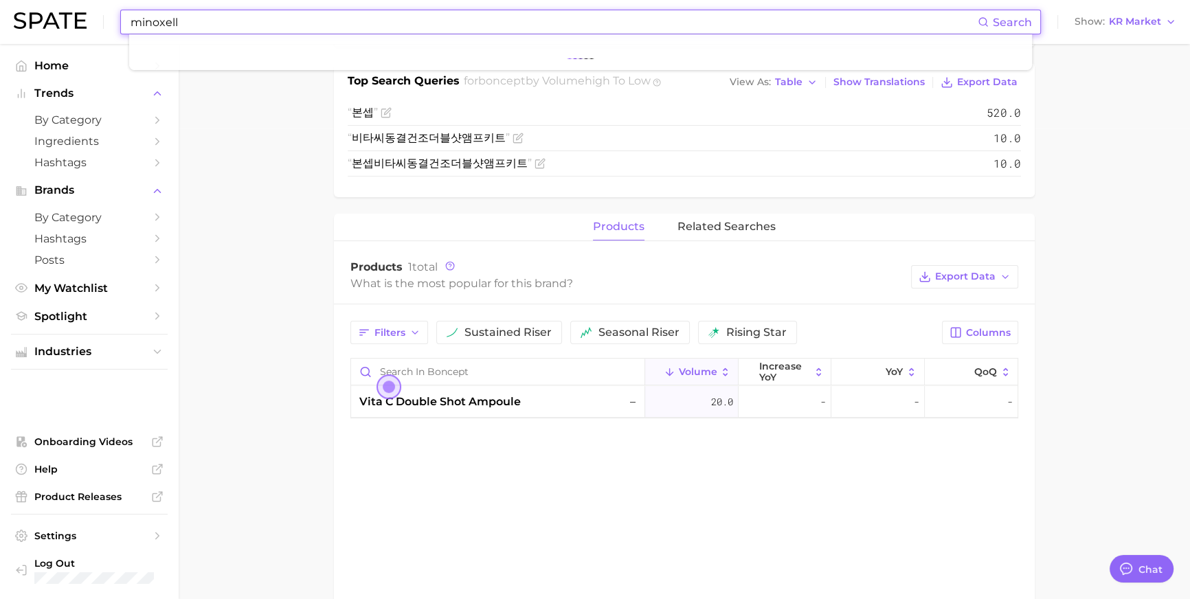
type input "minoxell"
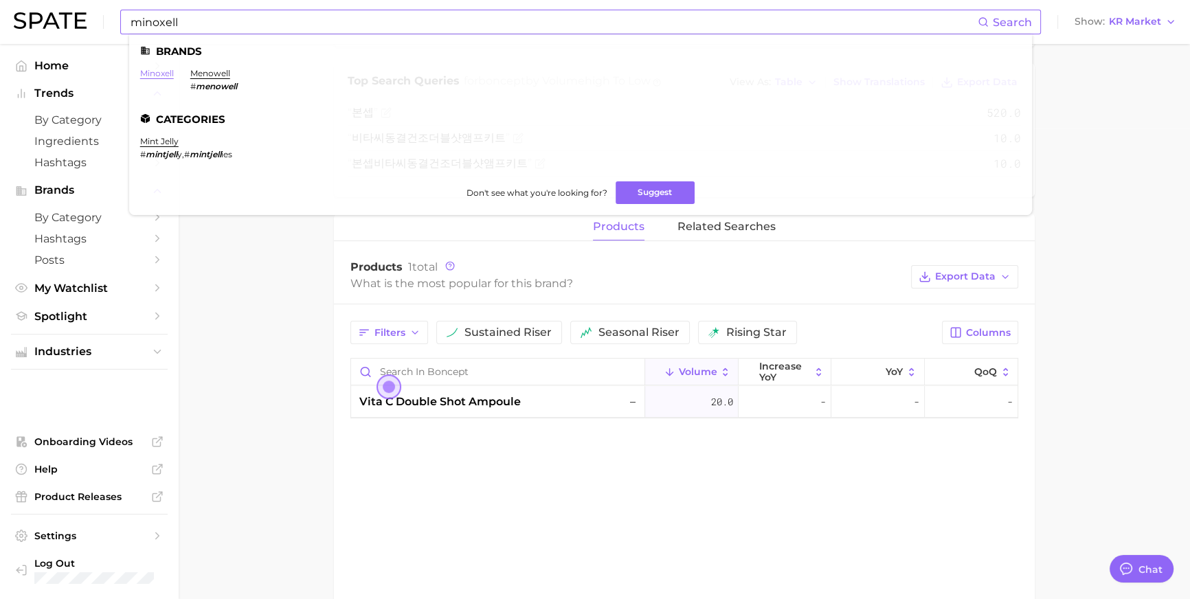
click at [174, 68] on link "minoxell" at bounding box center [157, 73] width 34 height 10
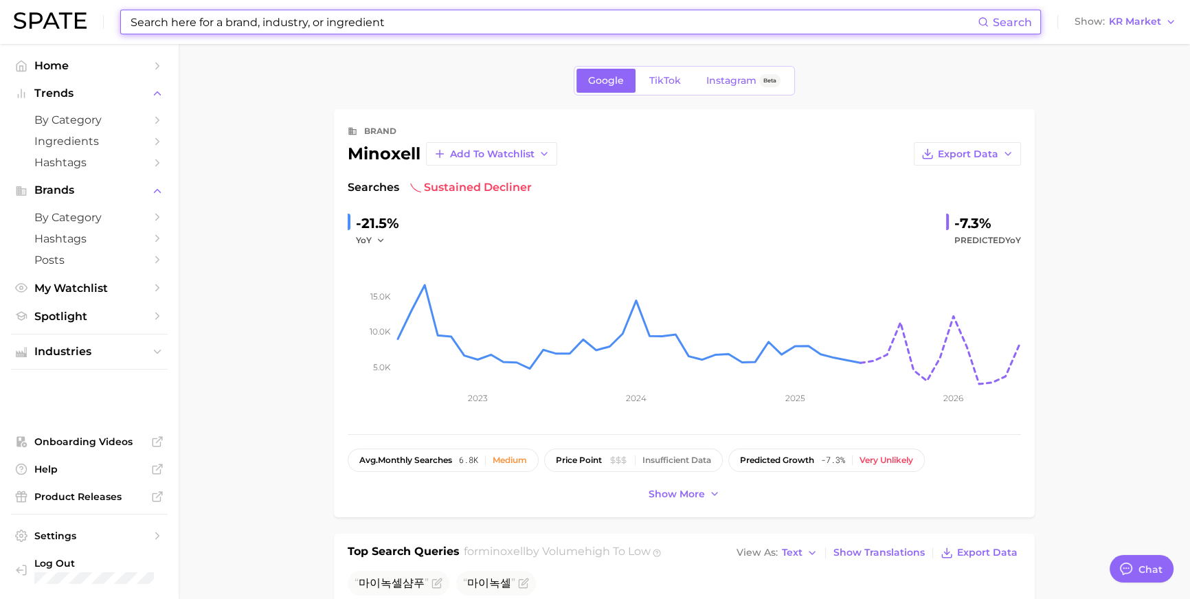
click at [384, 21] on input at bounding box center [553, 21] width 848 height 23
type input "ㅇ"
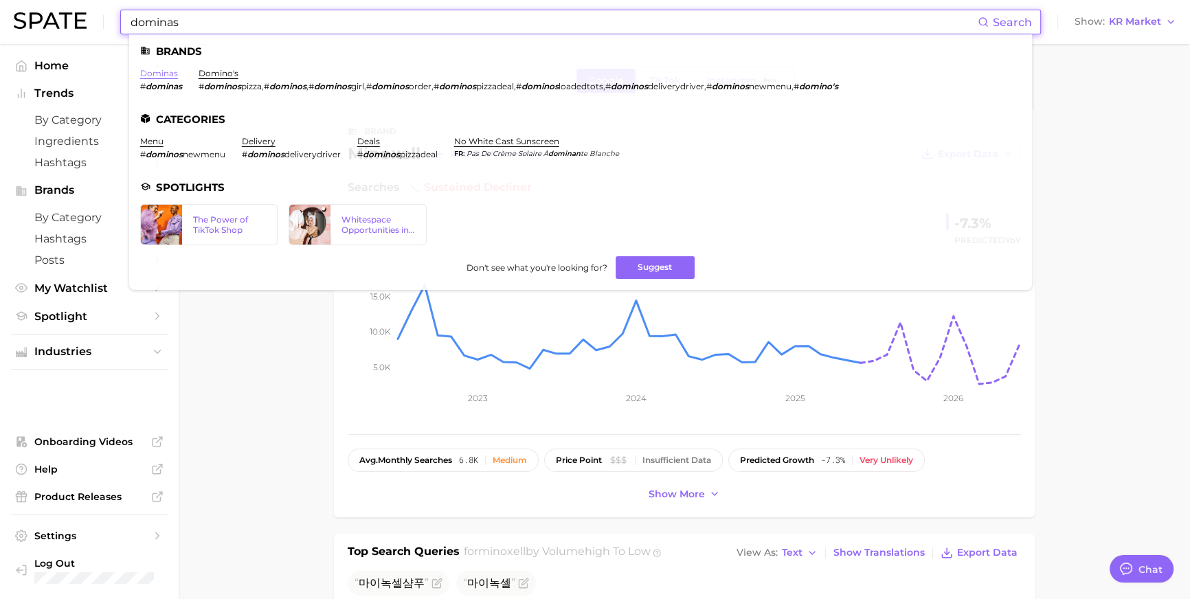
type input "dominas"
click at [170, 72] on link "dominas" at bounding box center [159, 73] width 38 height 10
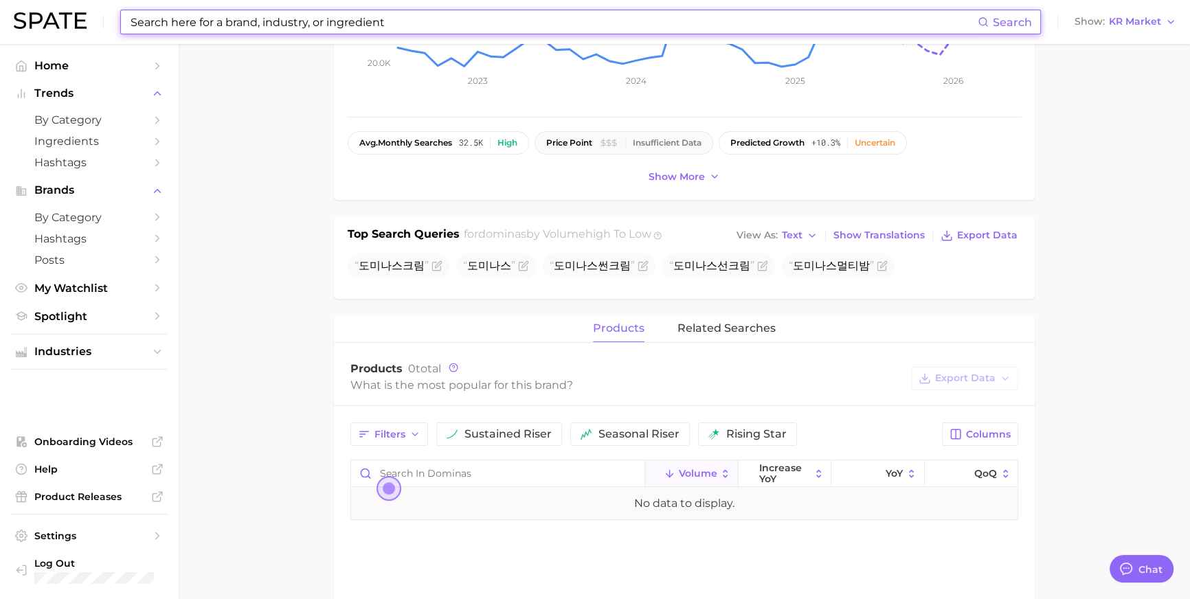
scroll to position [462, 0]
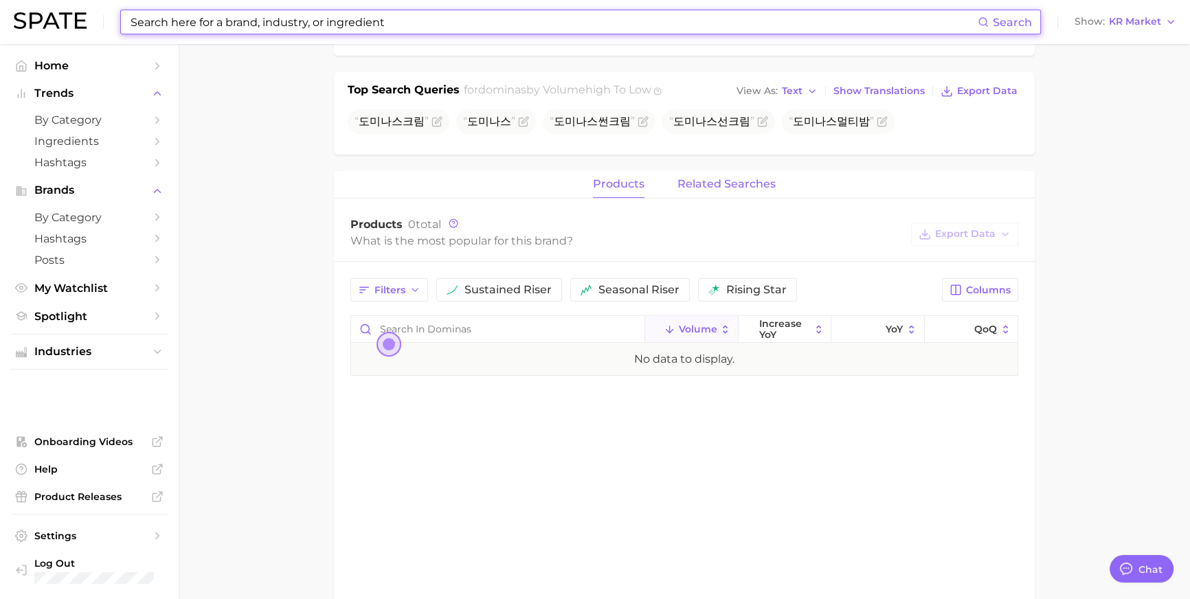
click at [696, 190] on span "related searches" at bounding box center [726, 184] width 98 height 12
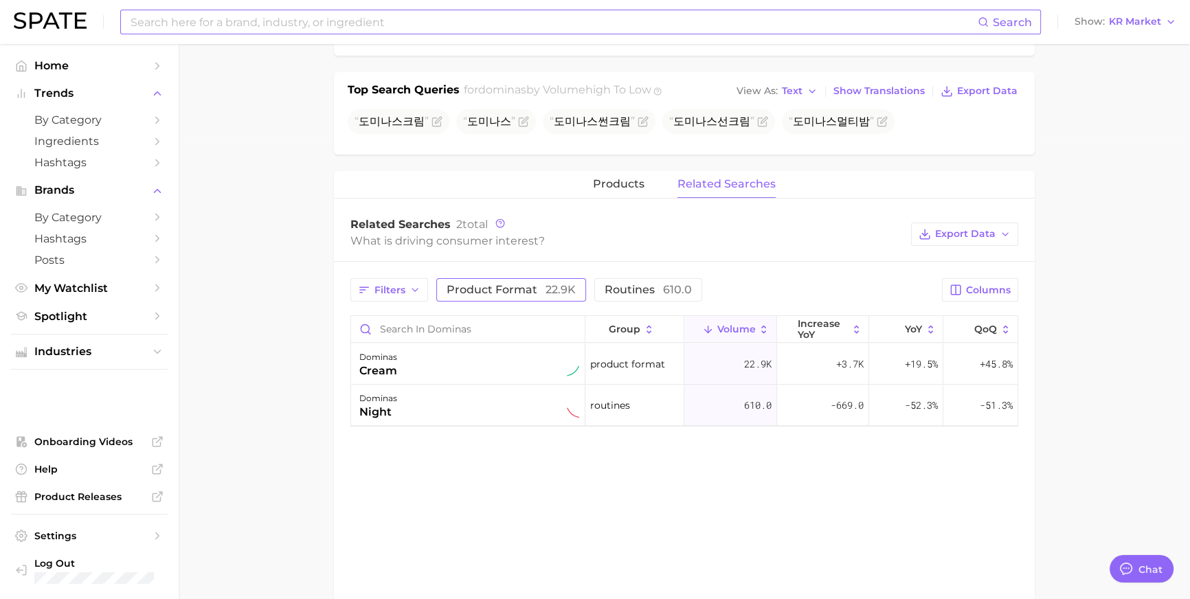
click at [547, 296] on span "product format 22.9k" at bounding box center [510, 289] width 129 height 13
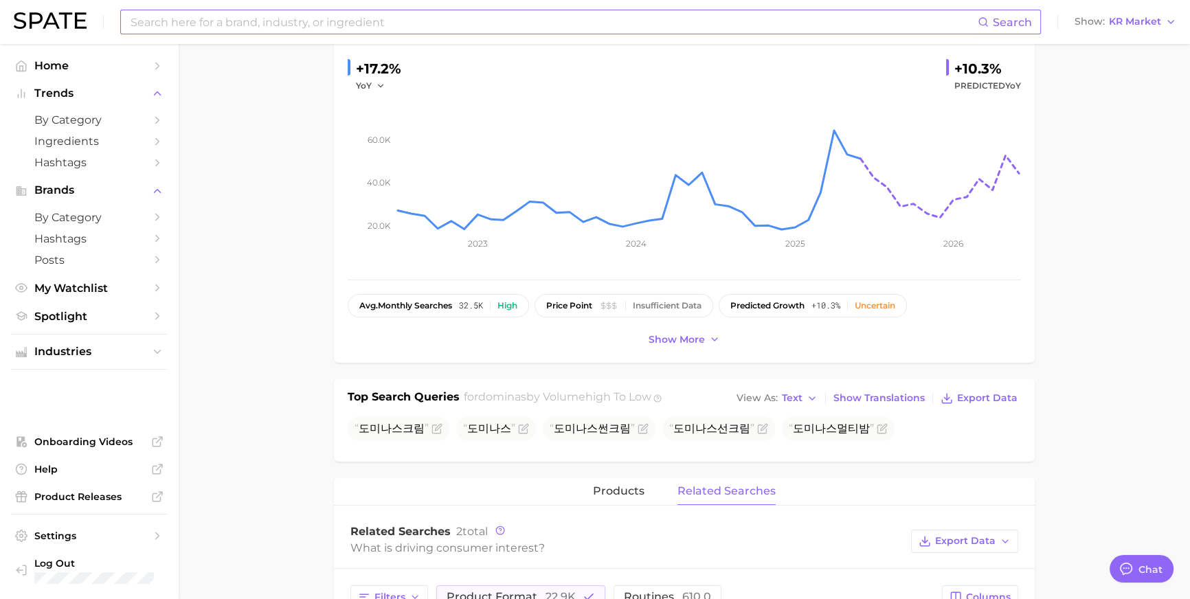
scroll to position [0, 0]
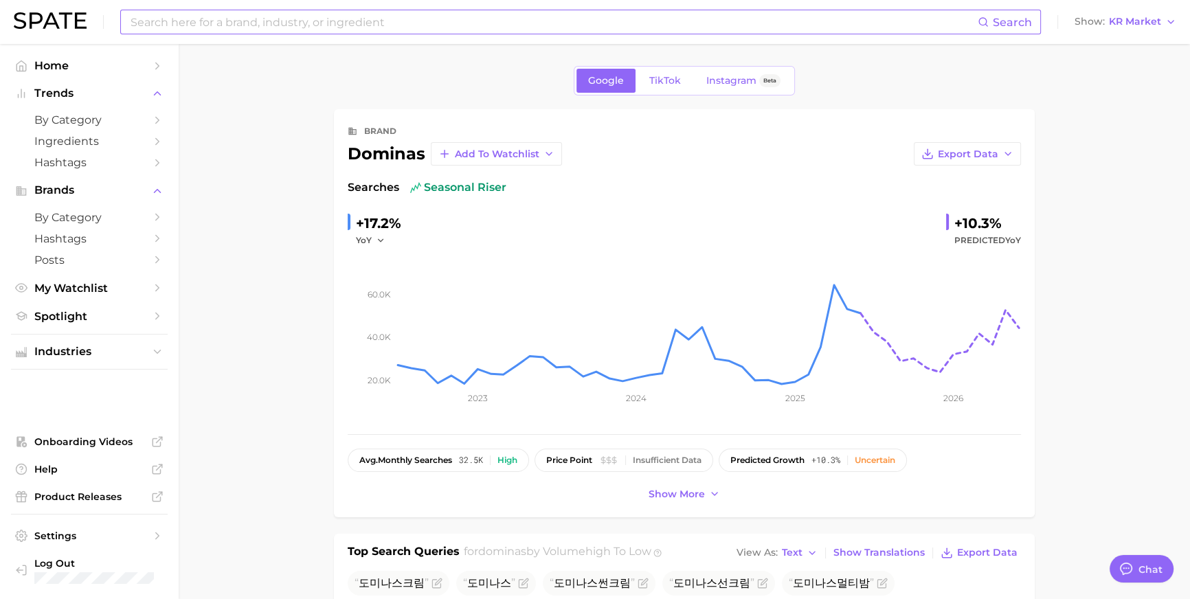
click at [367, 23] on input at bounding box center [553, 21] width 848 height 23
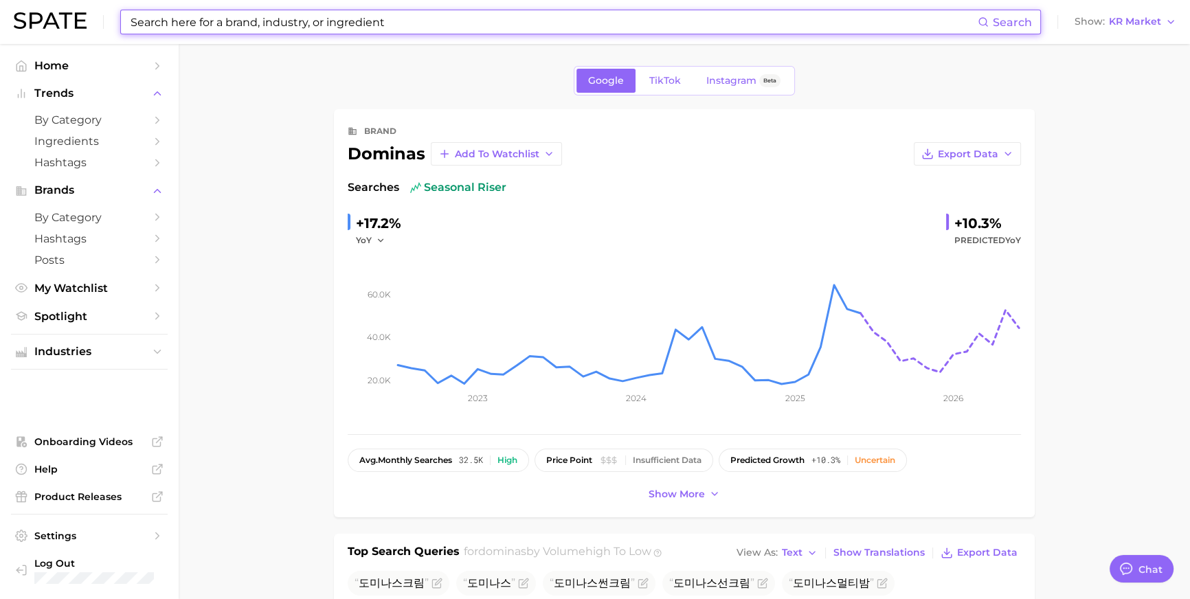
type input "ㄹ"
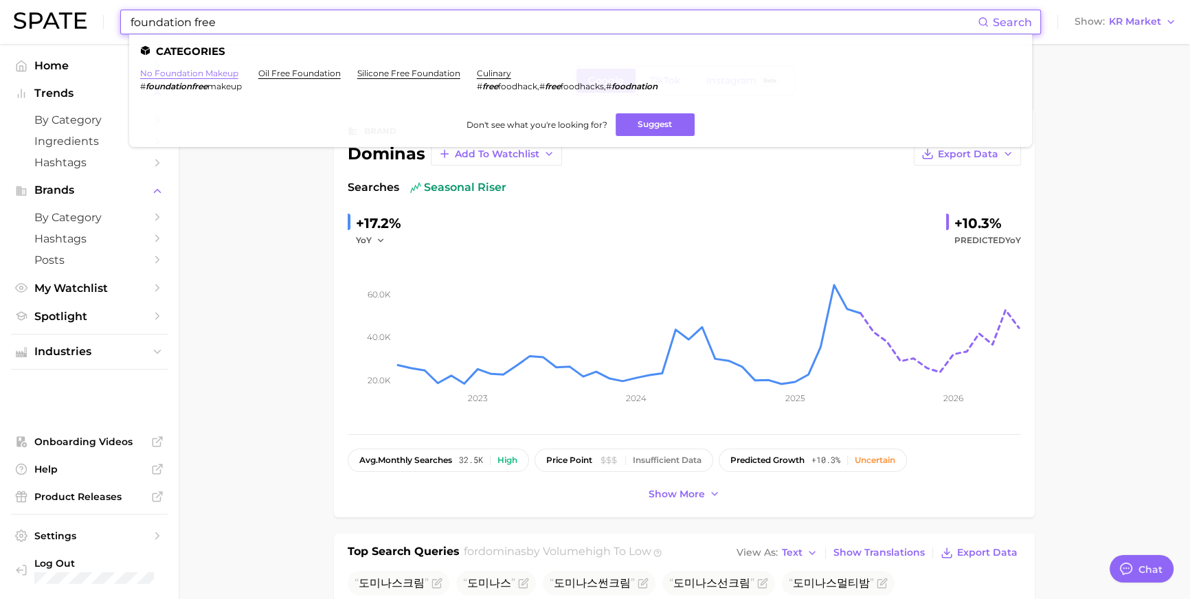
type input "foundation free"
click at [202, 70] on link "no foundation makeup" at bounding box center [189, 73] width 98 height 10
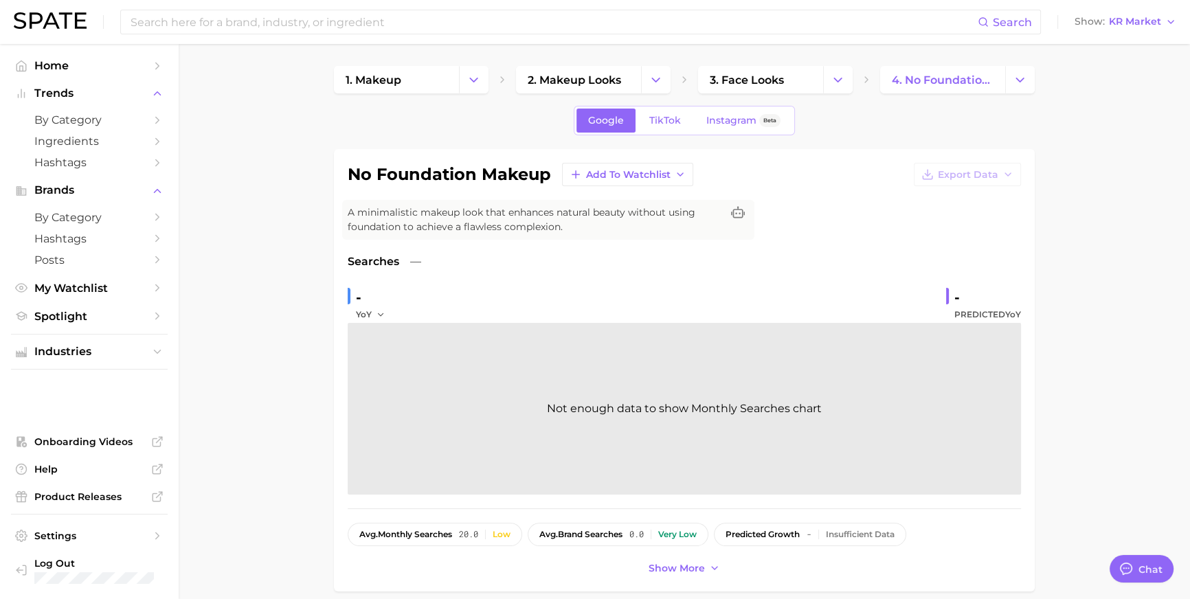
click at [442, 183] on h1 "no foundation makeup" at bounding box center [449, 174] width 203 height 16
click at [441, 183] on h1 "no foundation makeup" at bounding box center [449, 174] width 203 height 16
copy div "no foundation makeup Add to Watchlist Export Data"
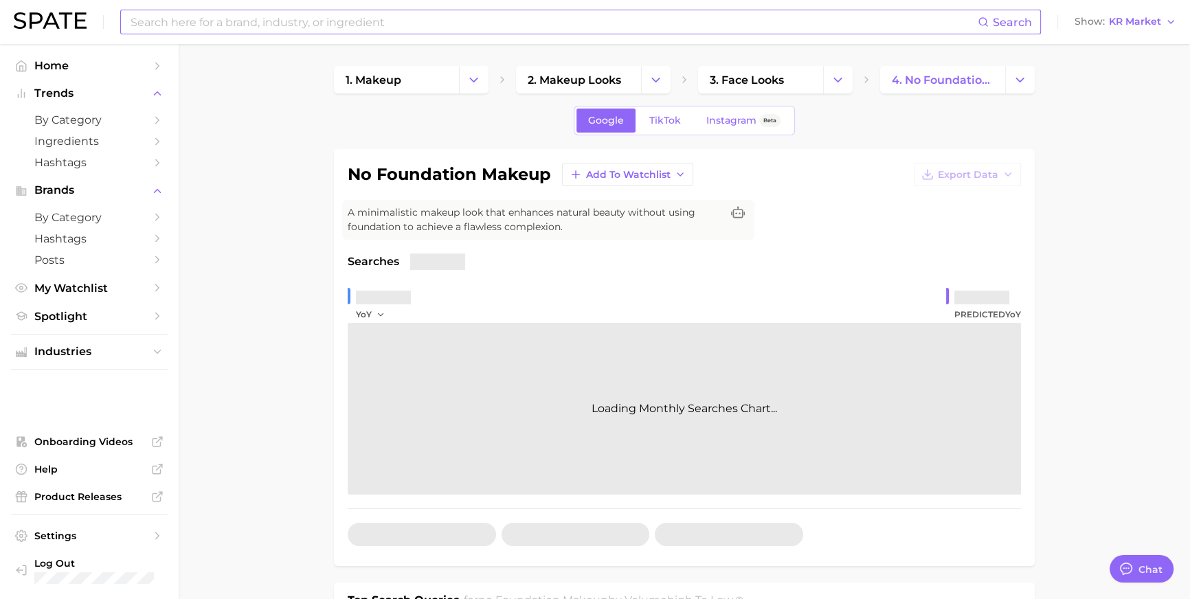
click at [409, 21] on input at bounding box center [553, 21] width 848 height 23
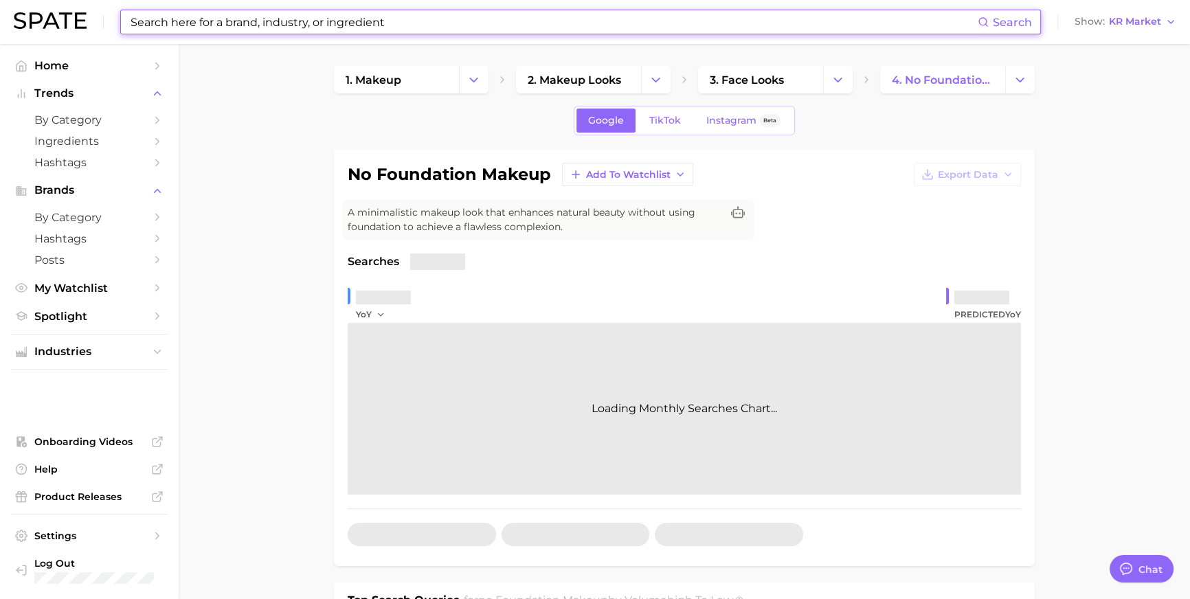
type input "ㅇ"
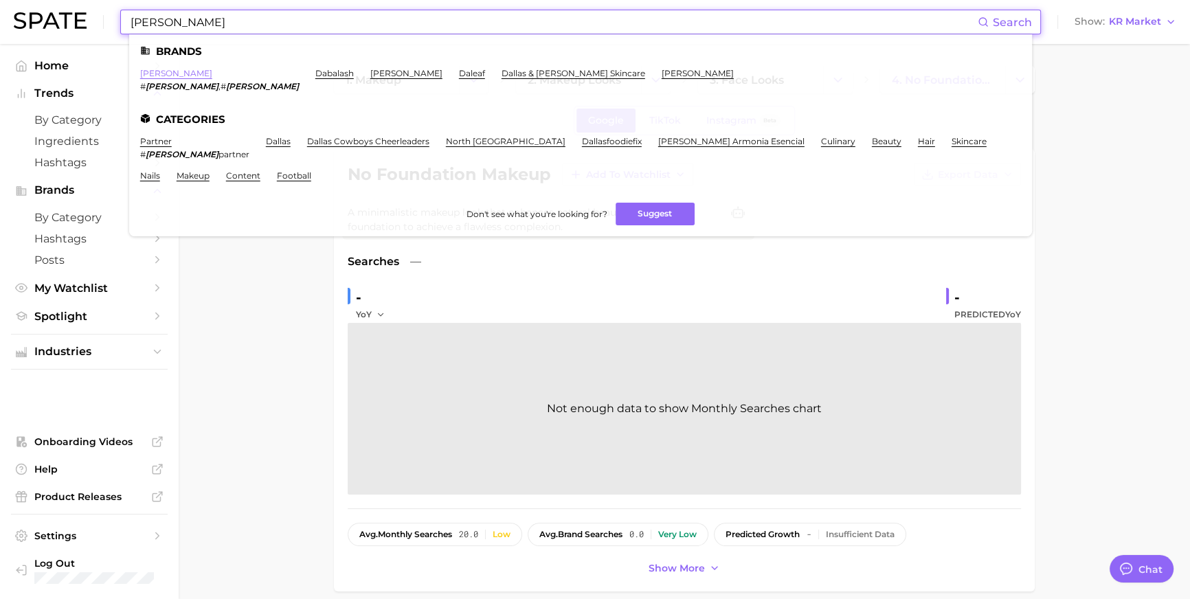
type input "[PERSON_NAME]"
click at [172, 74] on link "[PERSON_NAME]" at bounding box center [176, 73] width 72 height 10
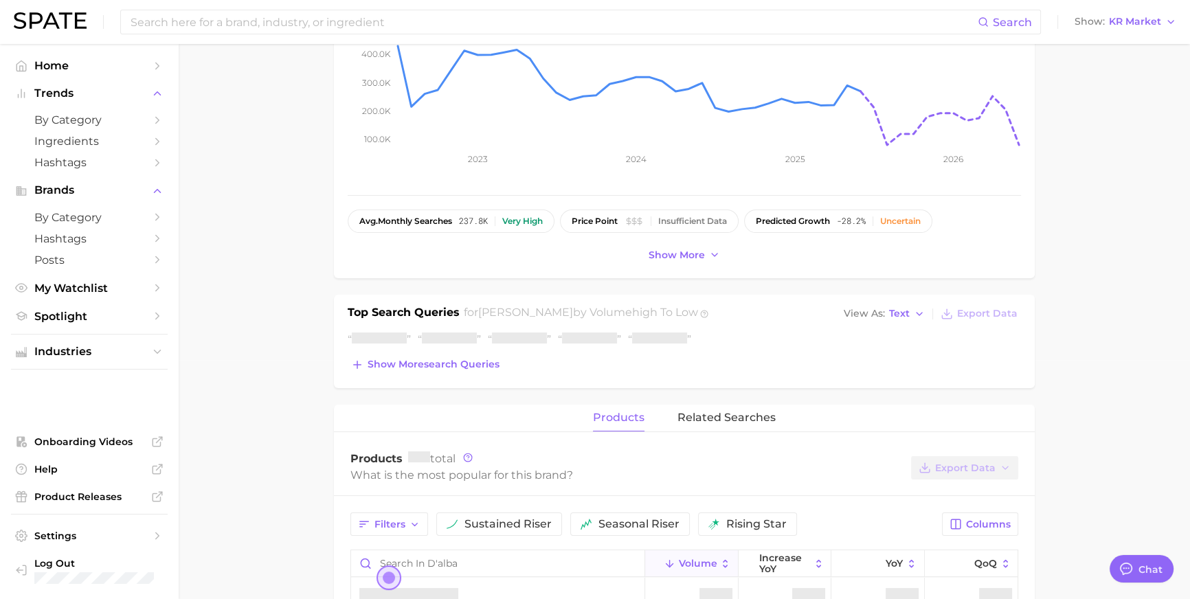
scroll to position [271, 0]
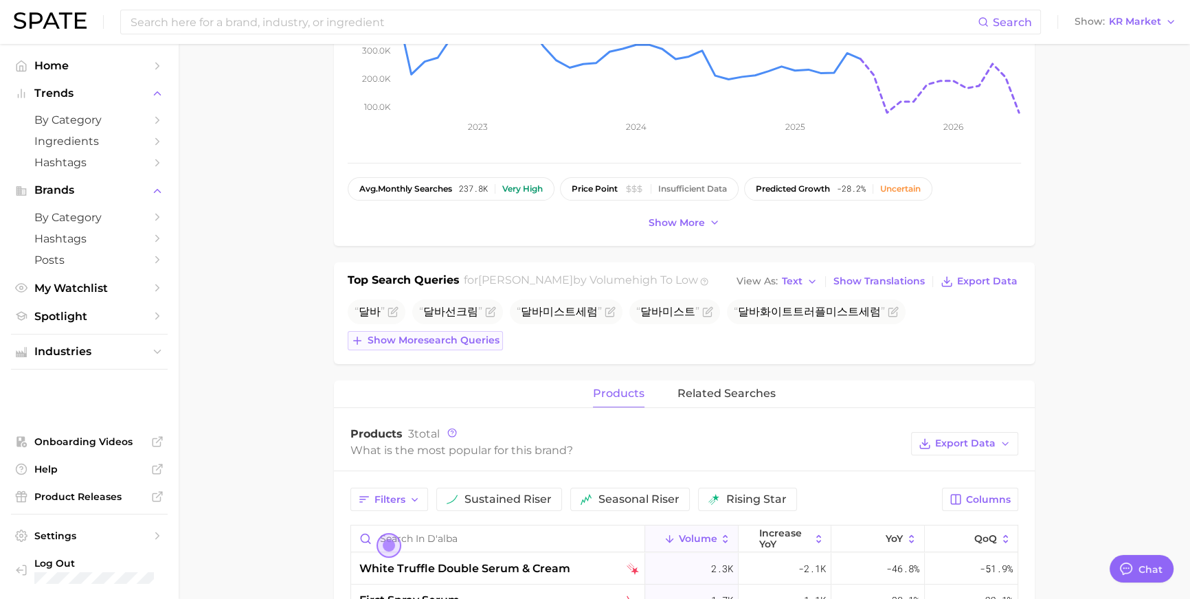
click at [411, 350] on button "Show more search queries" at bounding box center [425, 340] width 155 height 19
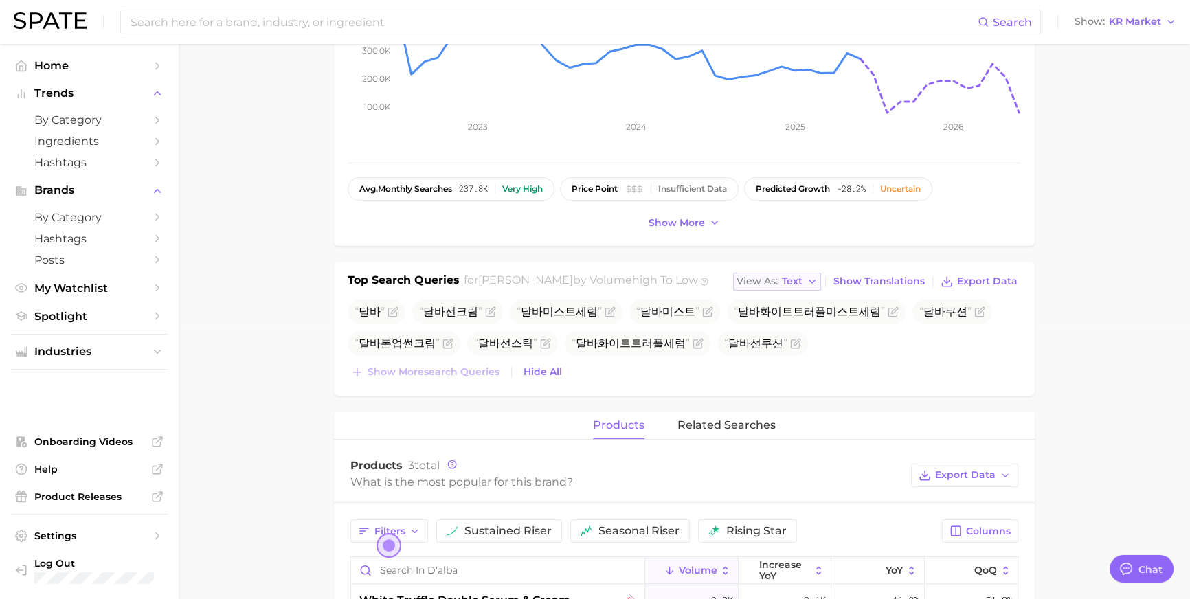
click at [774, 285] on span "View As" at bounding box center [756, 281] width 41 height 8
click at [773, 334] on span "Table" at bounding box center [769, 329] width 27 height 12
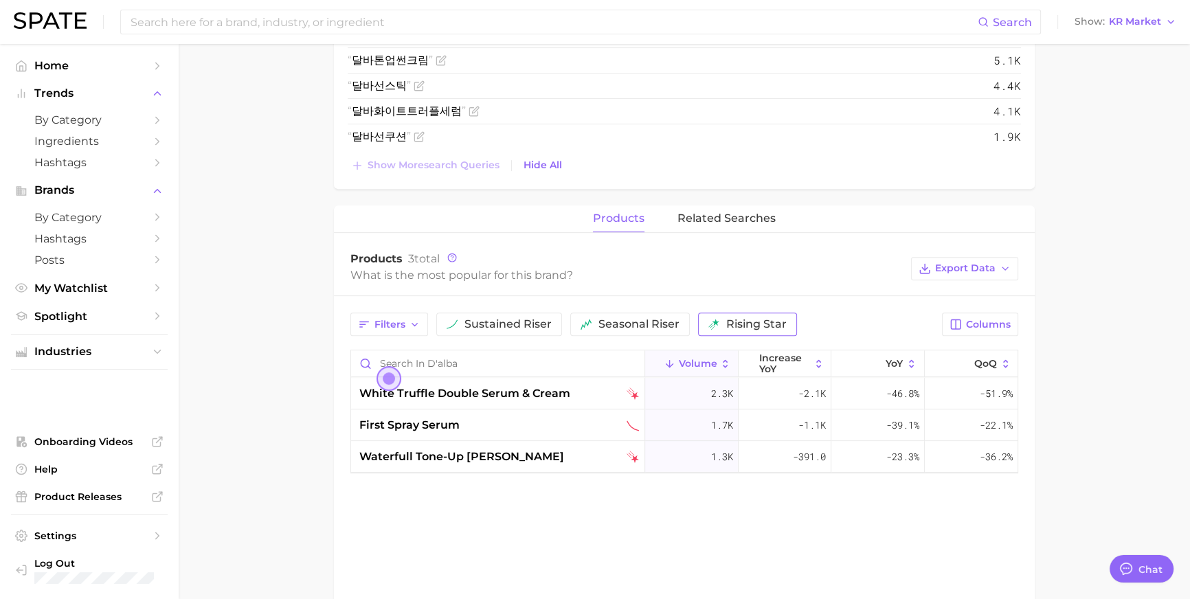
scroll to position [682, 0]
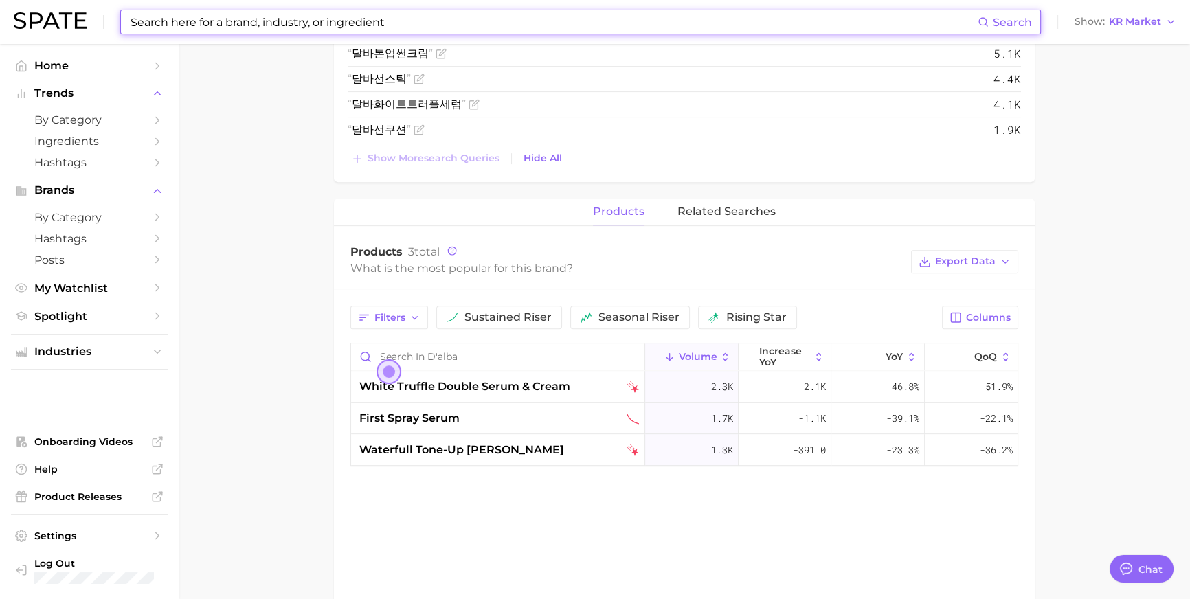
click at [394, 17] on input at bounding box center [553, 21] width 848 height 23
type input "ㄷ"
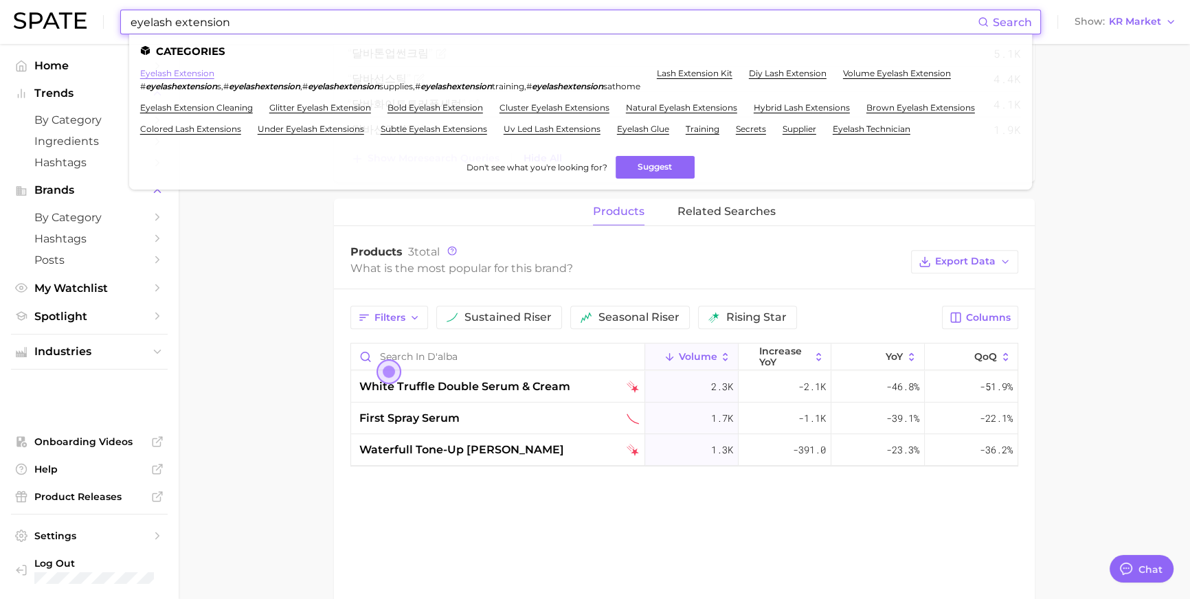
type input "eyelash extension"
click at [195, 71] on link "eyelash extension" at bounding box center [177, 73] width 74 height 10
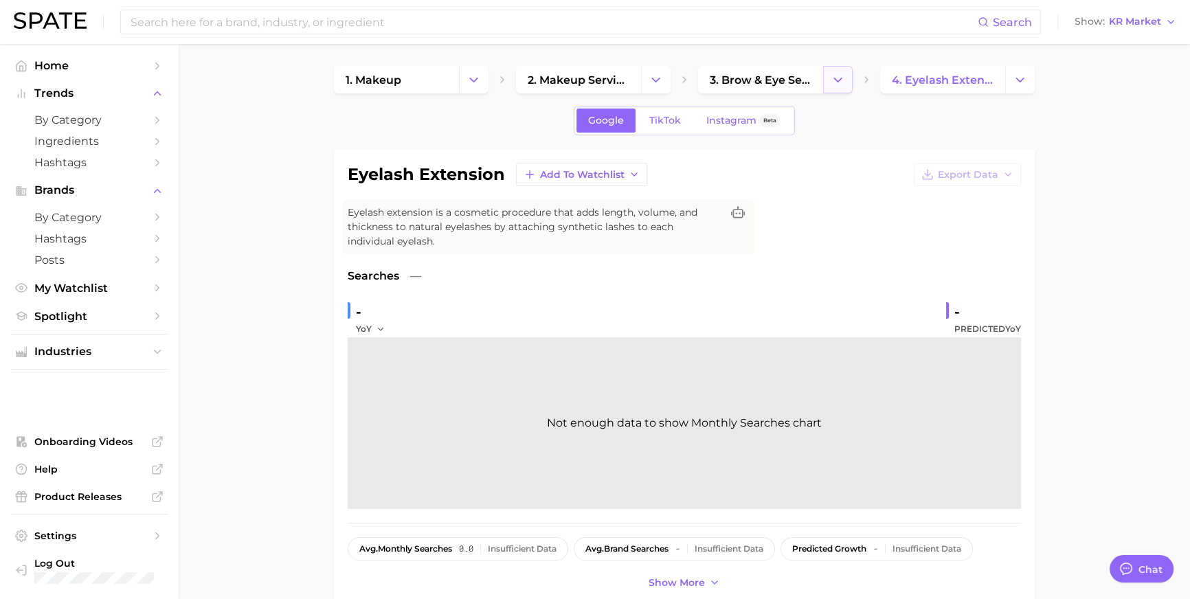
click at [843, 87] on button "Change Category" at bounding box center [838, 79] width 30 height 27
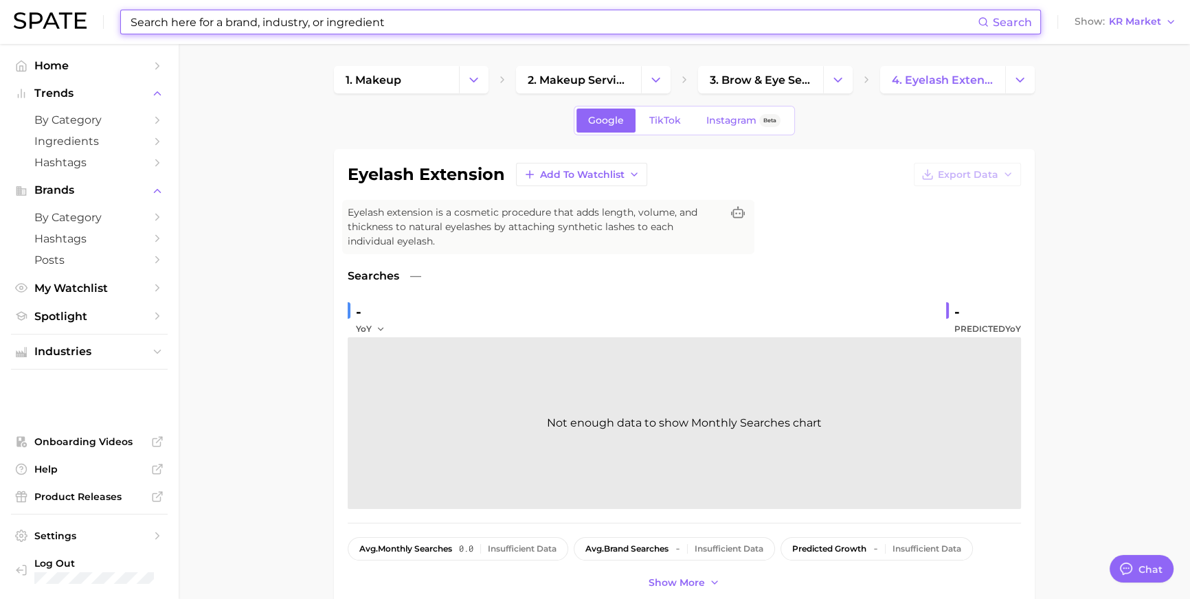
click at [652, 16] on input at bounding box center [553, 21] width 848 height 23
click at [835, 80] on polyline "Change Category" at bounding box center [838, 79] width 8 height 3
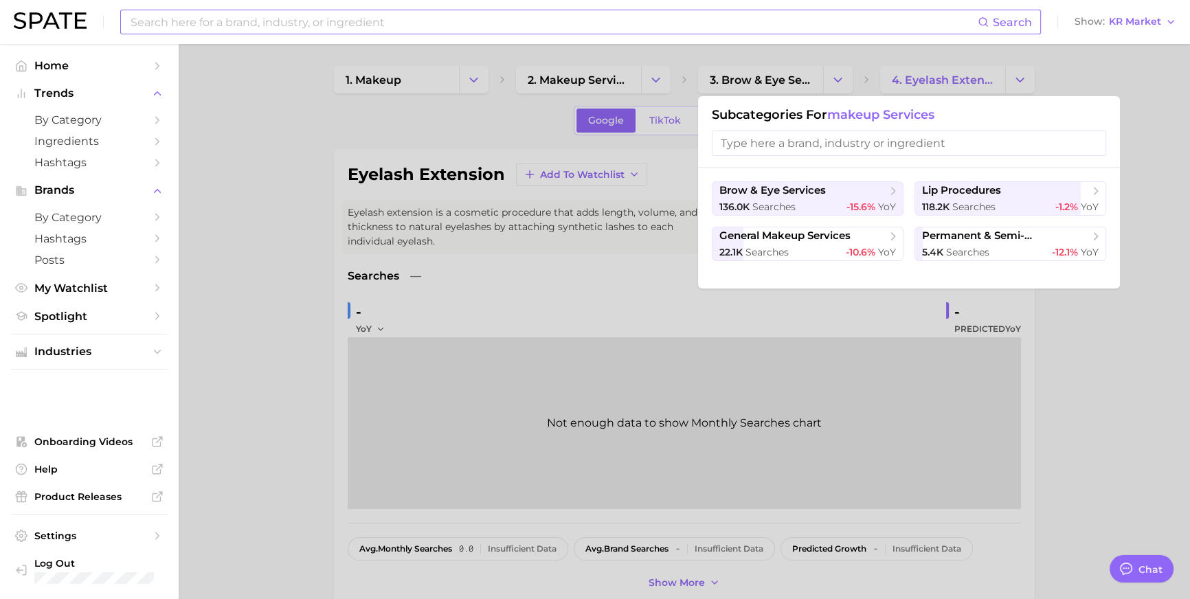
click at [533, 33] on input at bounding box center [553, 21] width 848 height 23
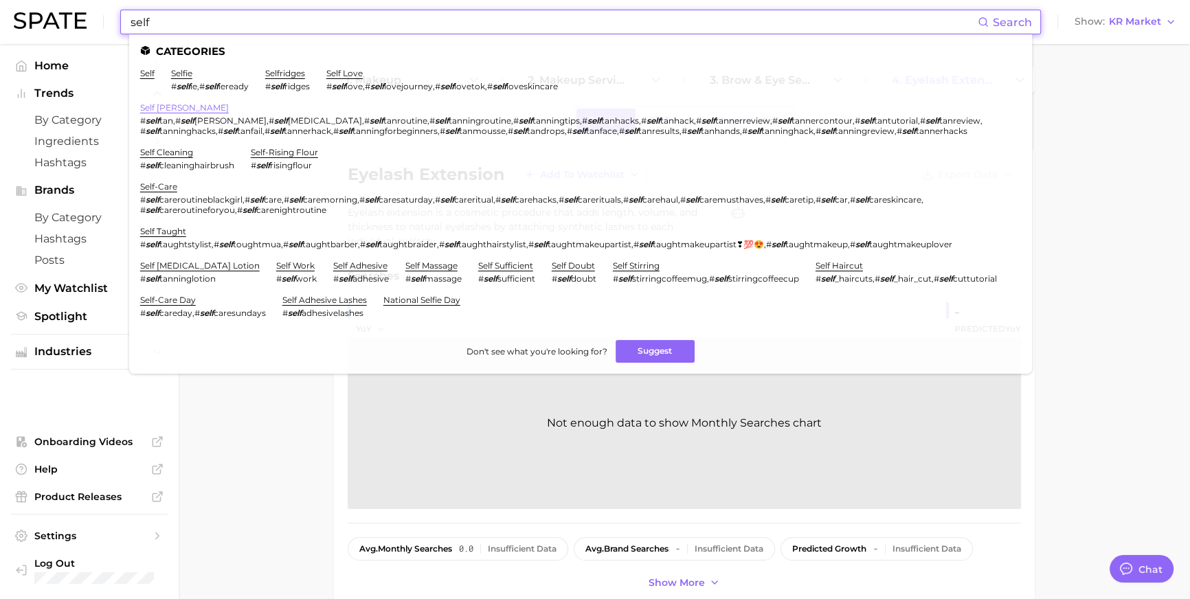
type input "self"
click at [189, 108] on link "self [PERSON_NAME]" at bounding box center [184, 107] width 89 height 10
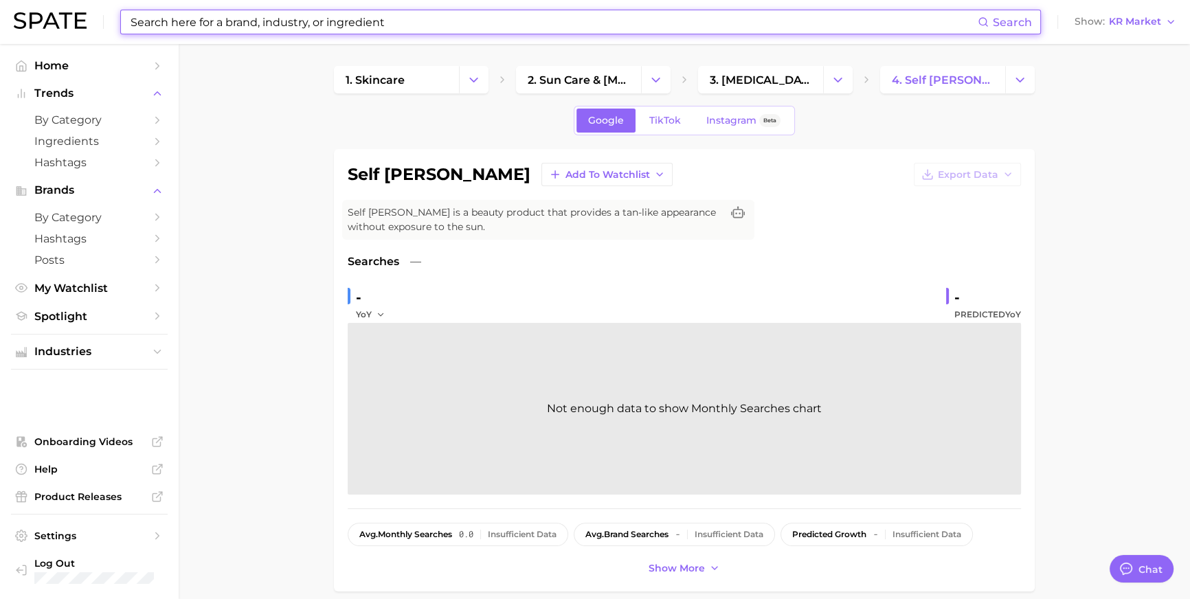
click at [311, 25] on input at bounding box center [553, 21] width 848 height 23
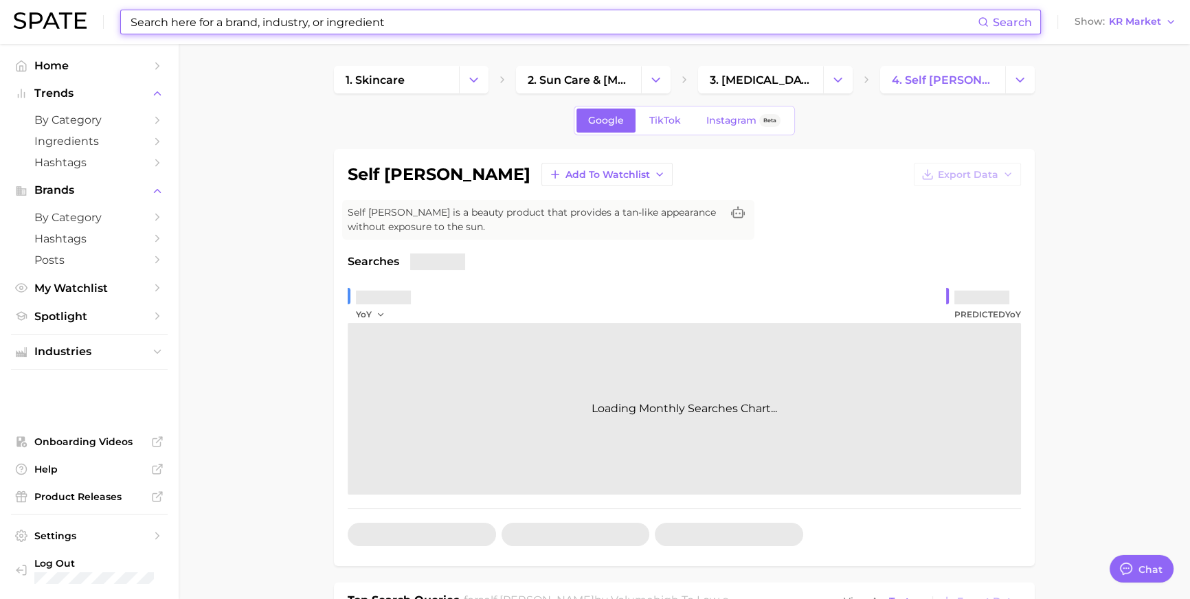
click at [453, 32] on input at bounding box center [553, 21] width 848 height 23
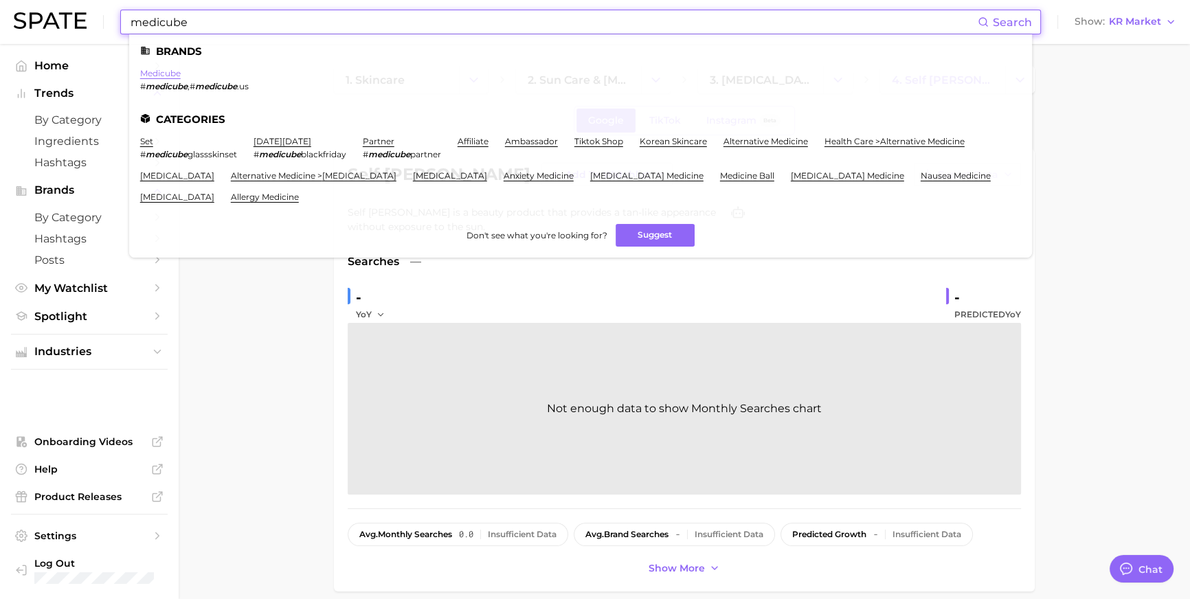
type input "medicube"
click at [181, 76] on link "medicube" at bounding box center [160, 73] width 41 height 10
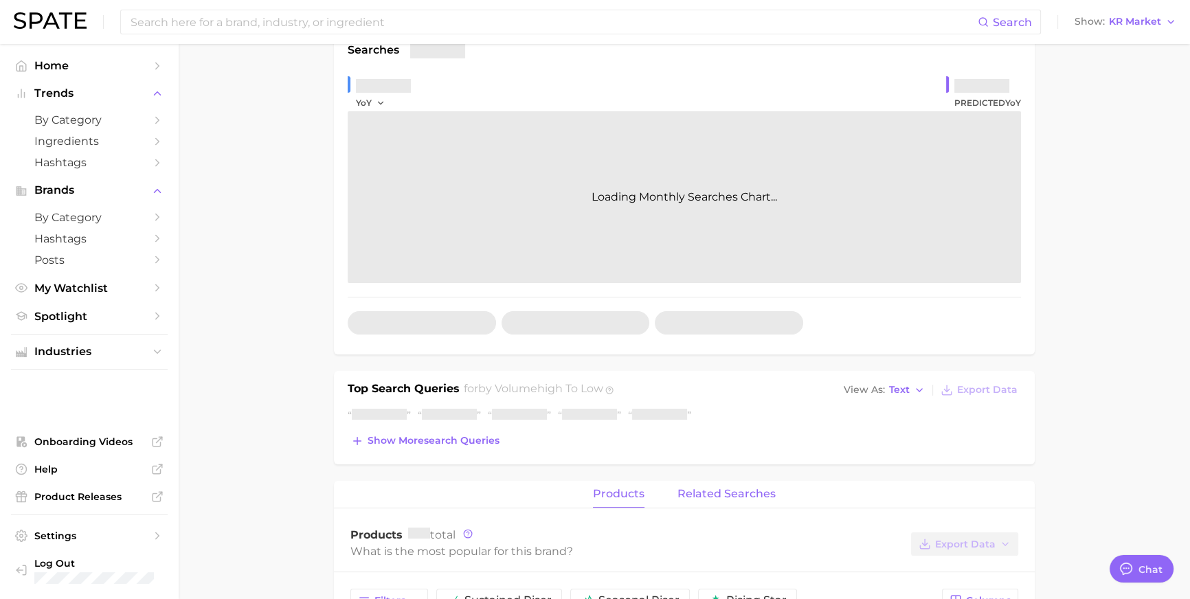
scroll to position [405, 0]
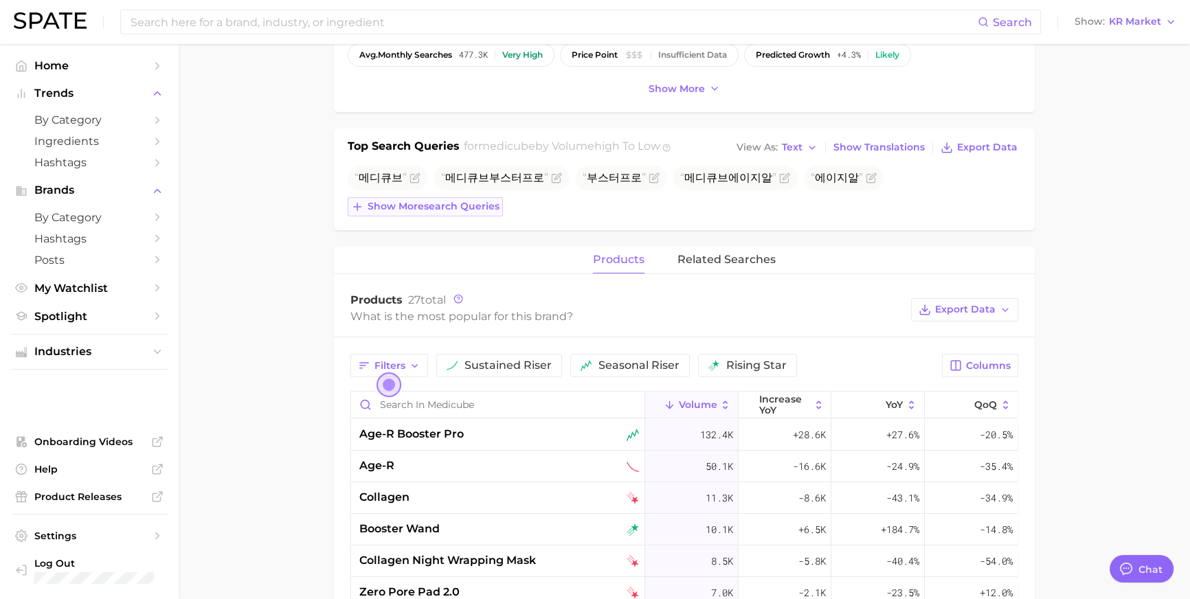
click at [440, 212] on span "Show more search queries" at bounding box center [433, 207] width 132 height 12
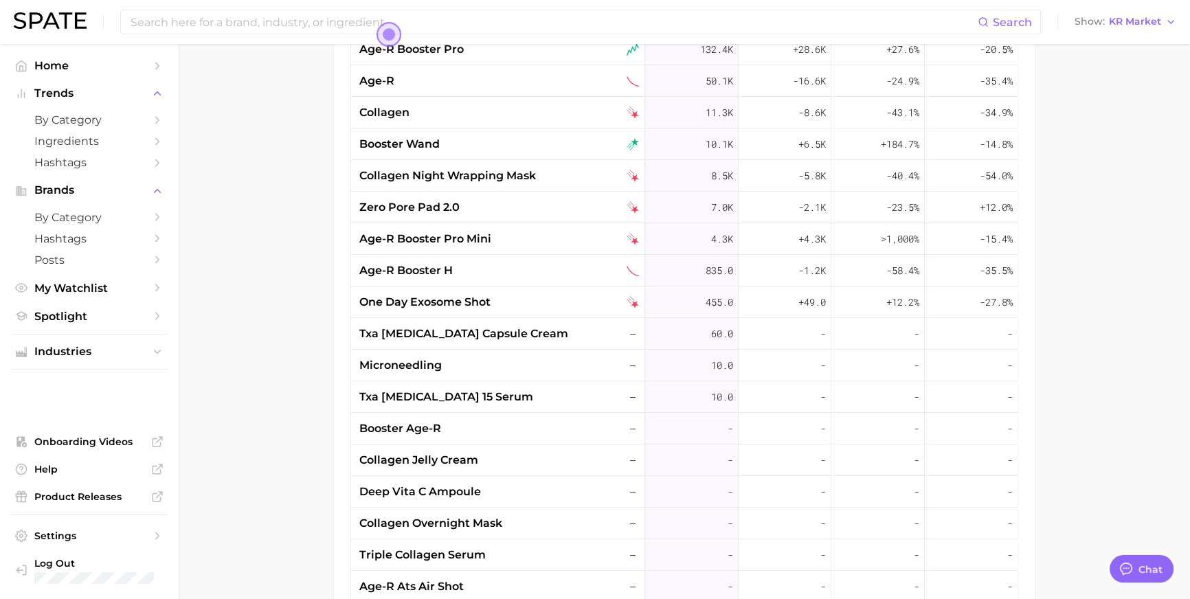
scroll to position [700, 0]
